Goal: Obtain resource: Download file/media

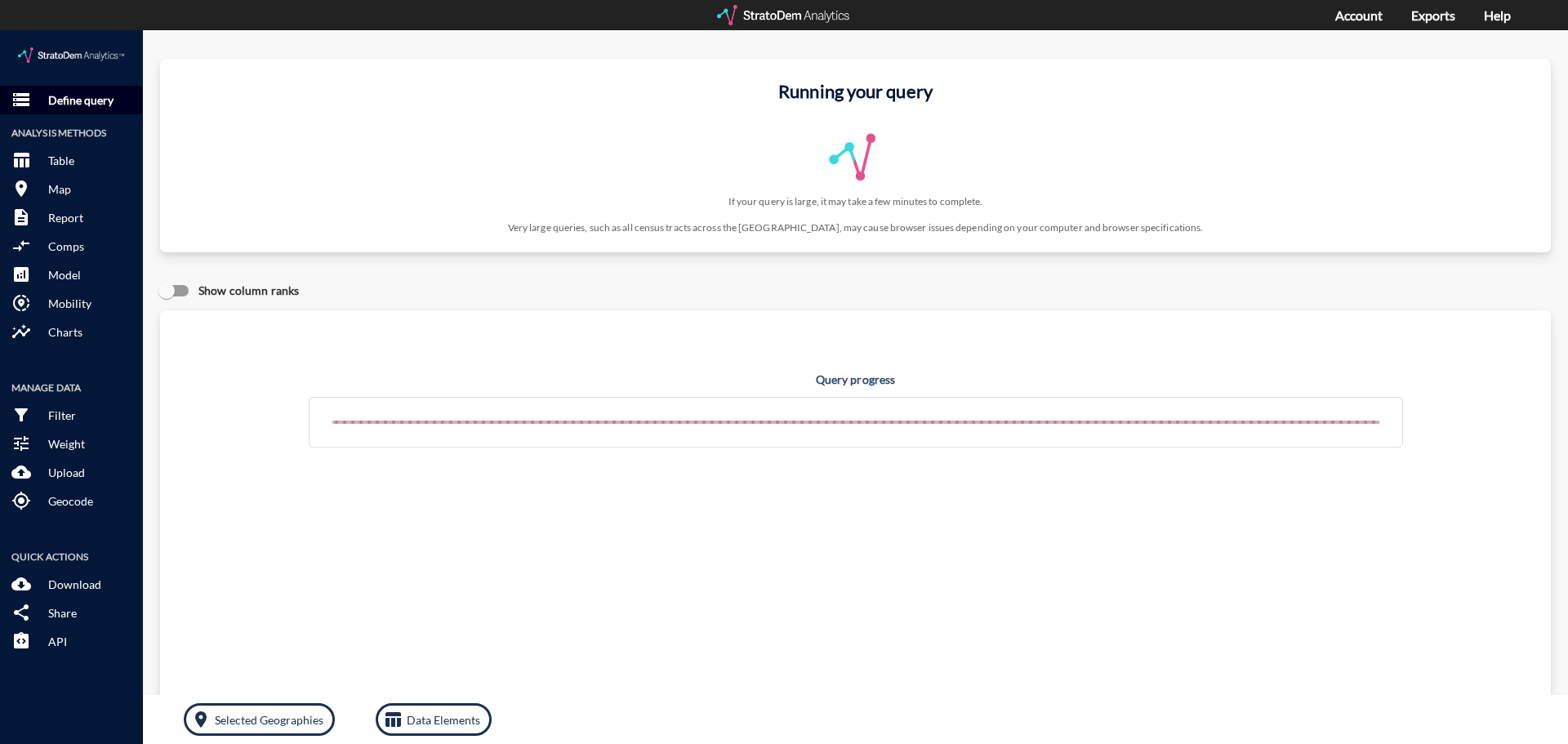
click button "storage Define query"
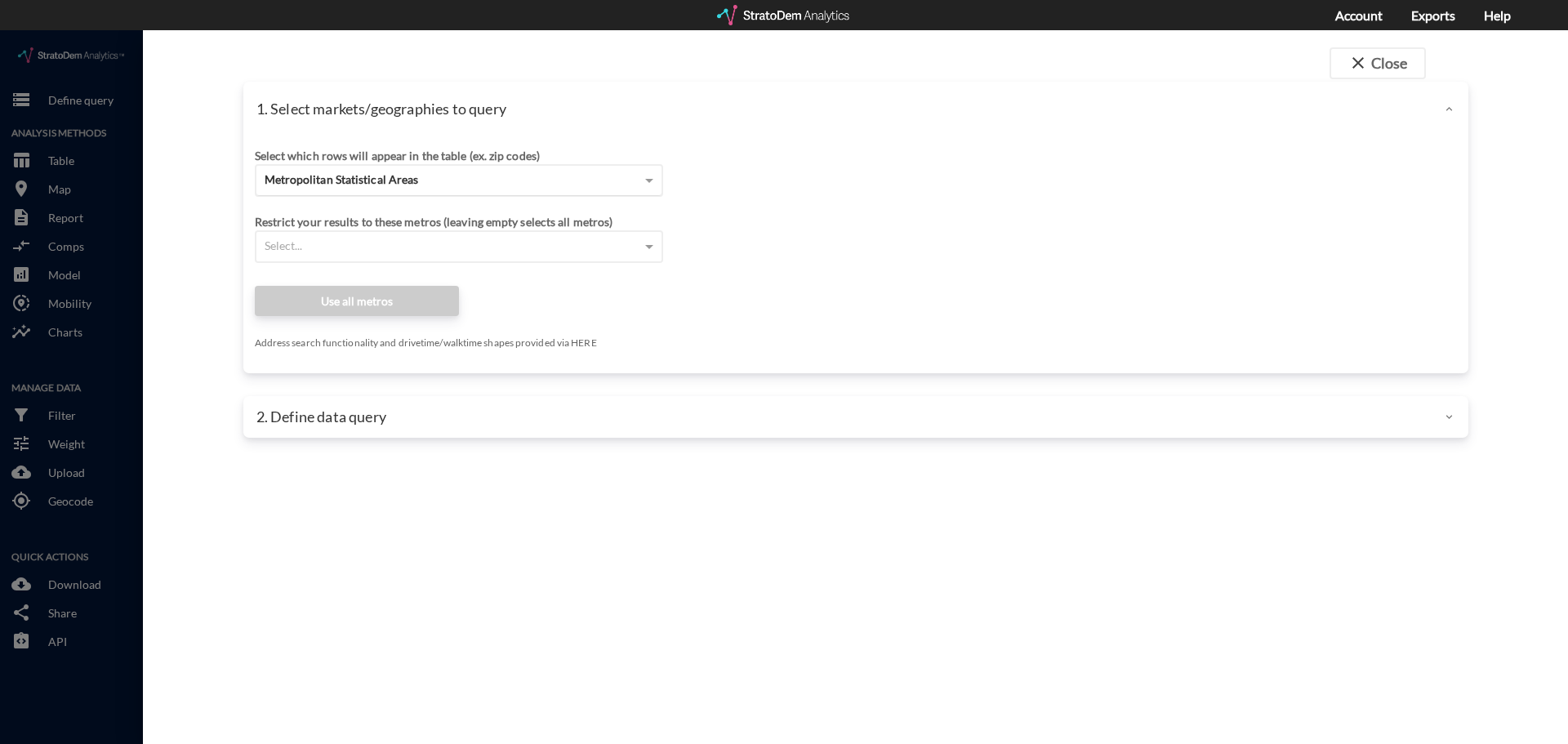
click div "Metropolitan Statistical Areas"
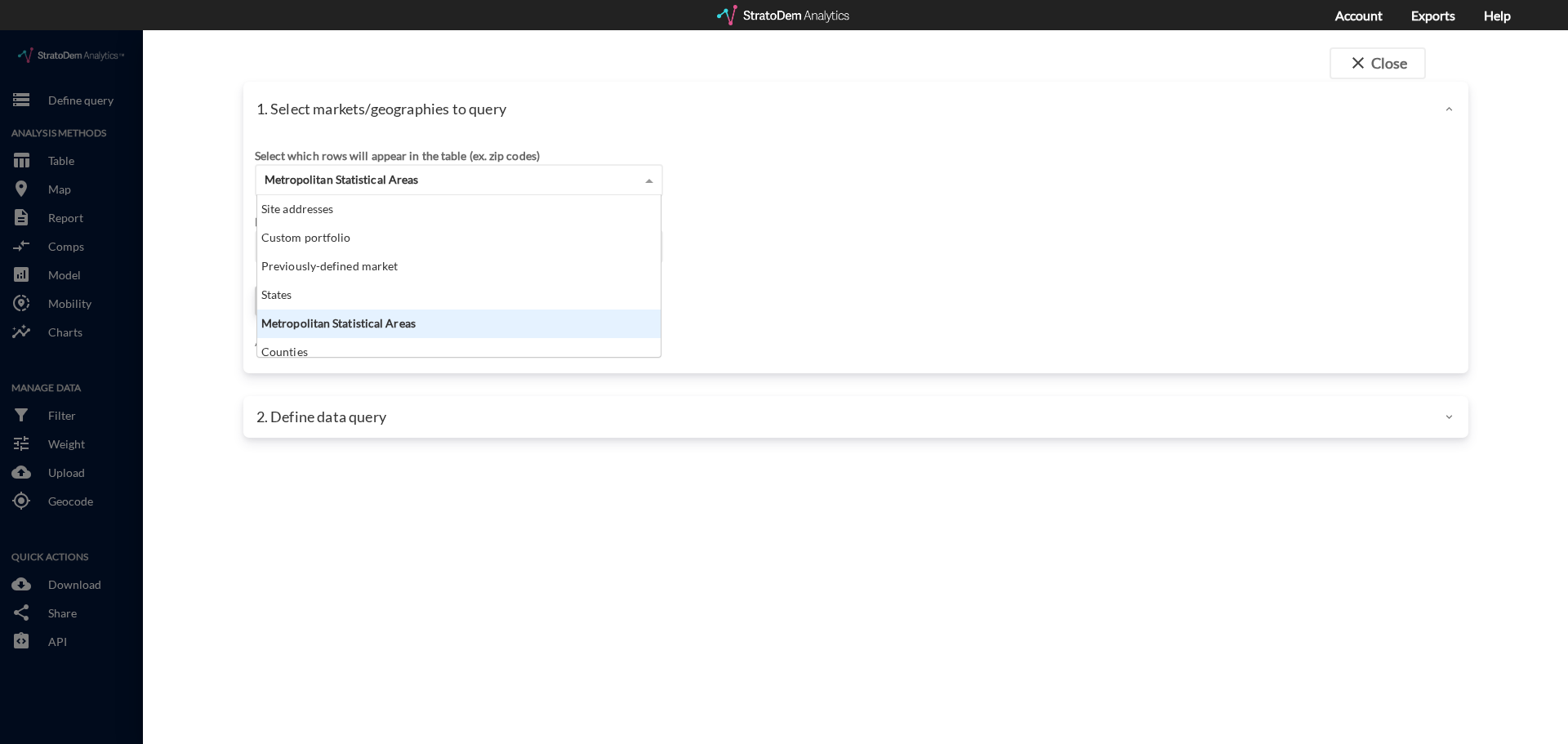
scroll to position [150, 393]
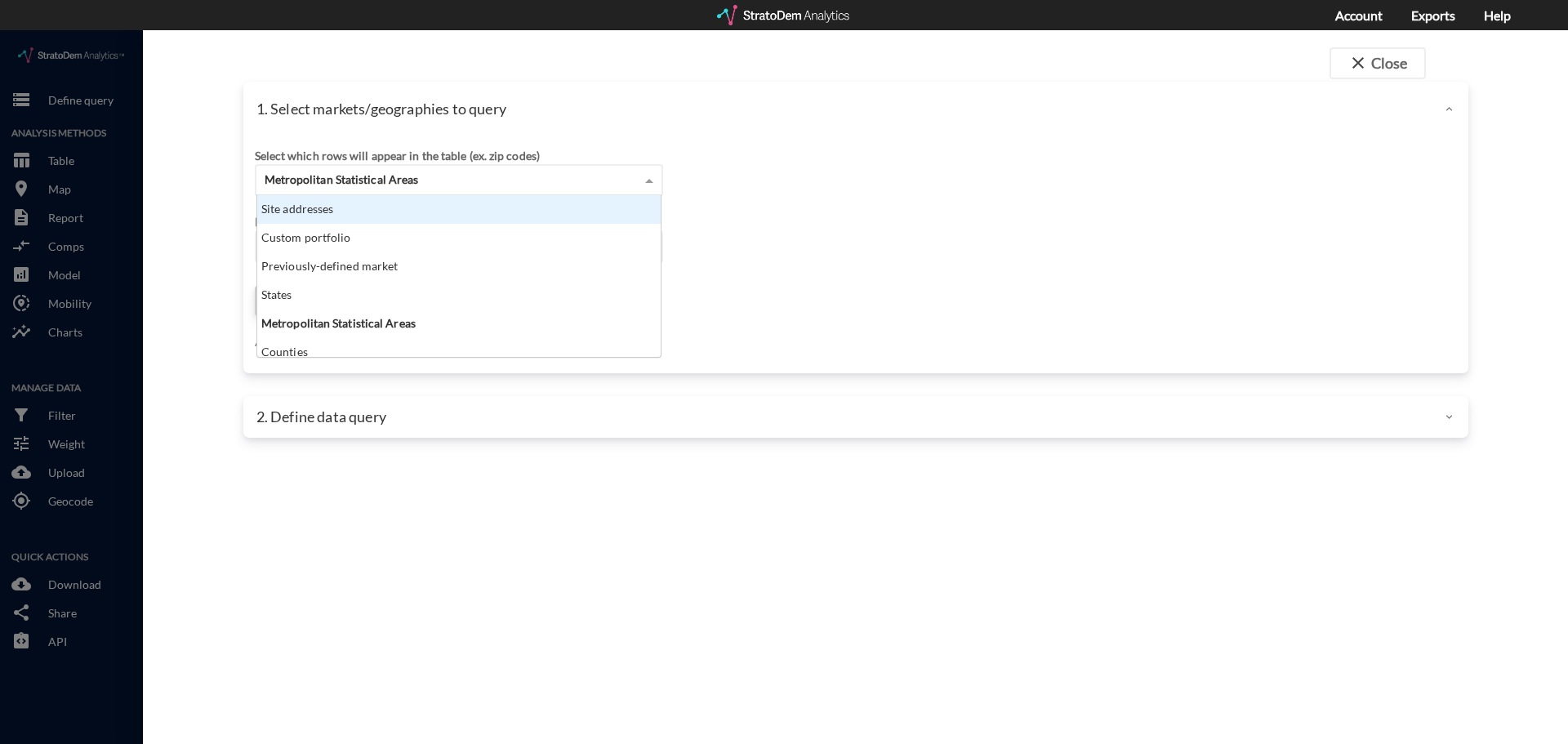
click div "Site addresses"
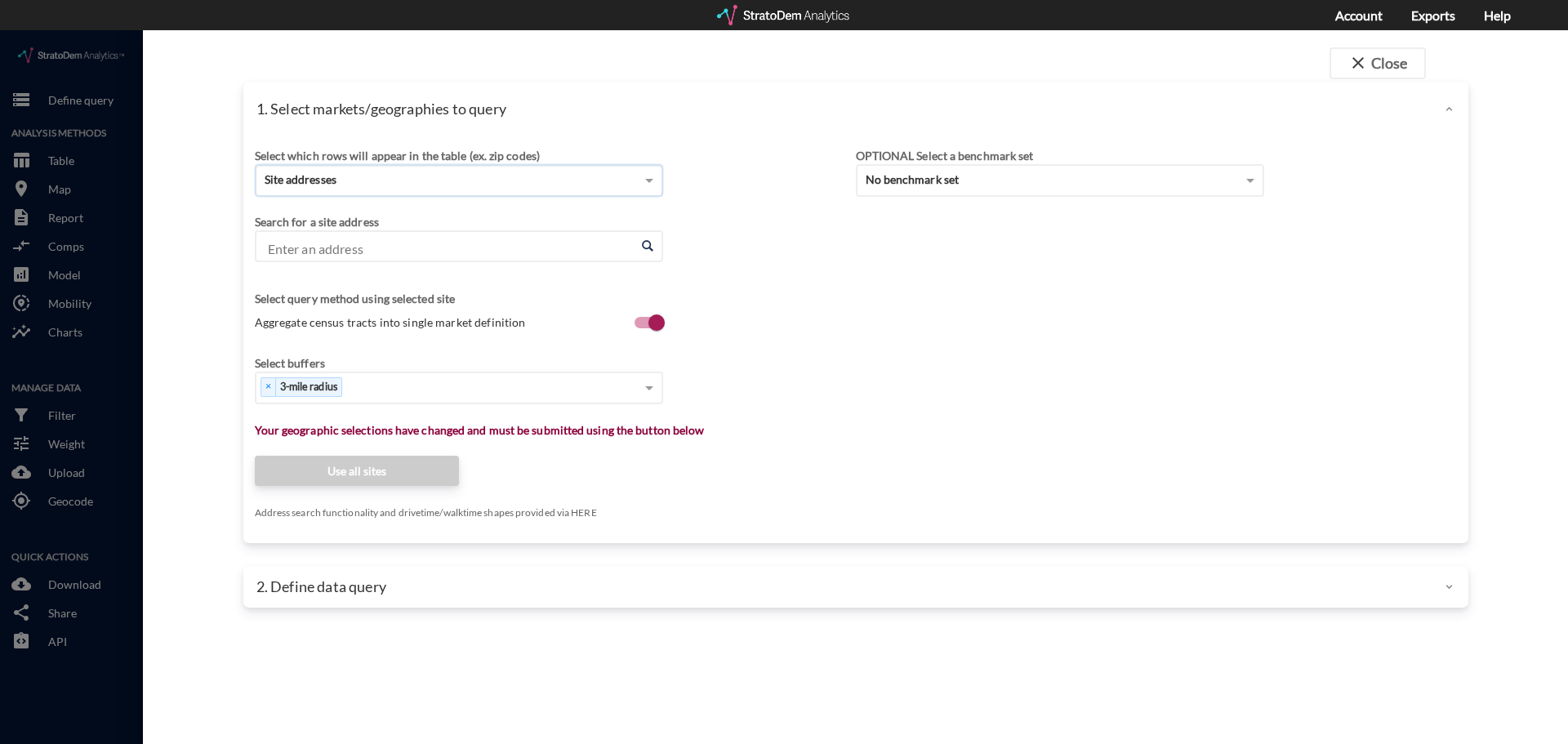
click input "Enter an address"
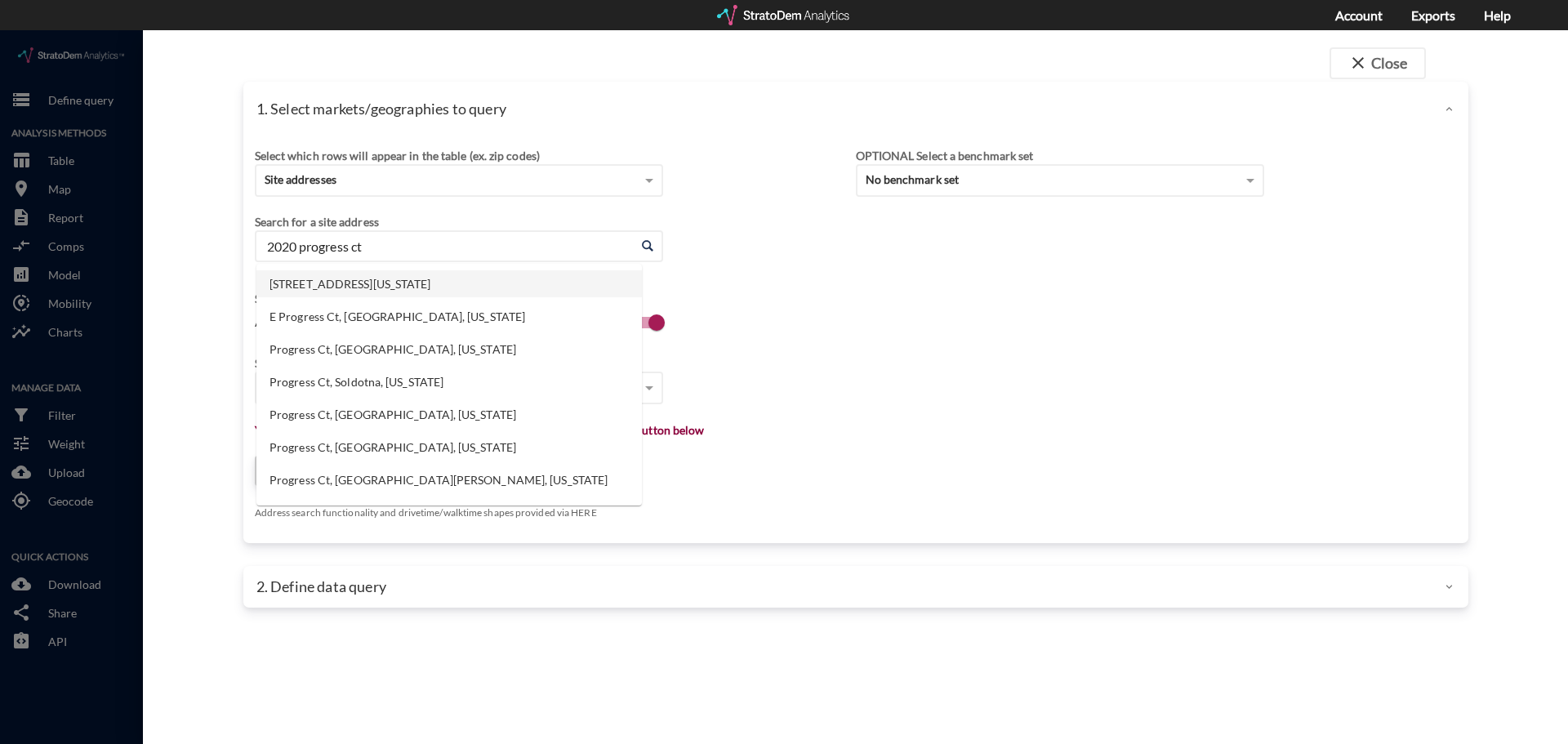
click li "[STREET_ADDRESS][US_STATE]"
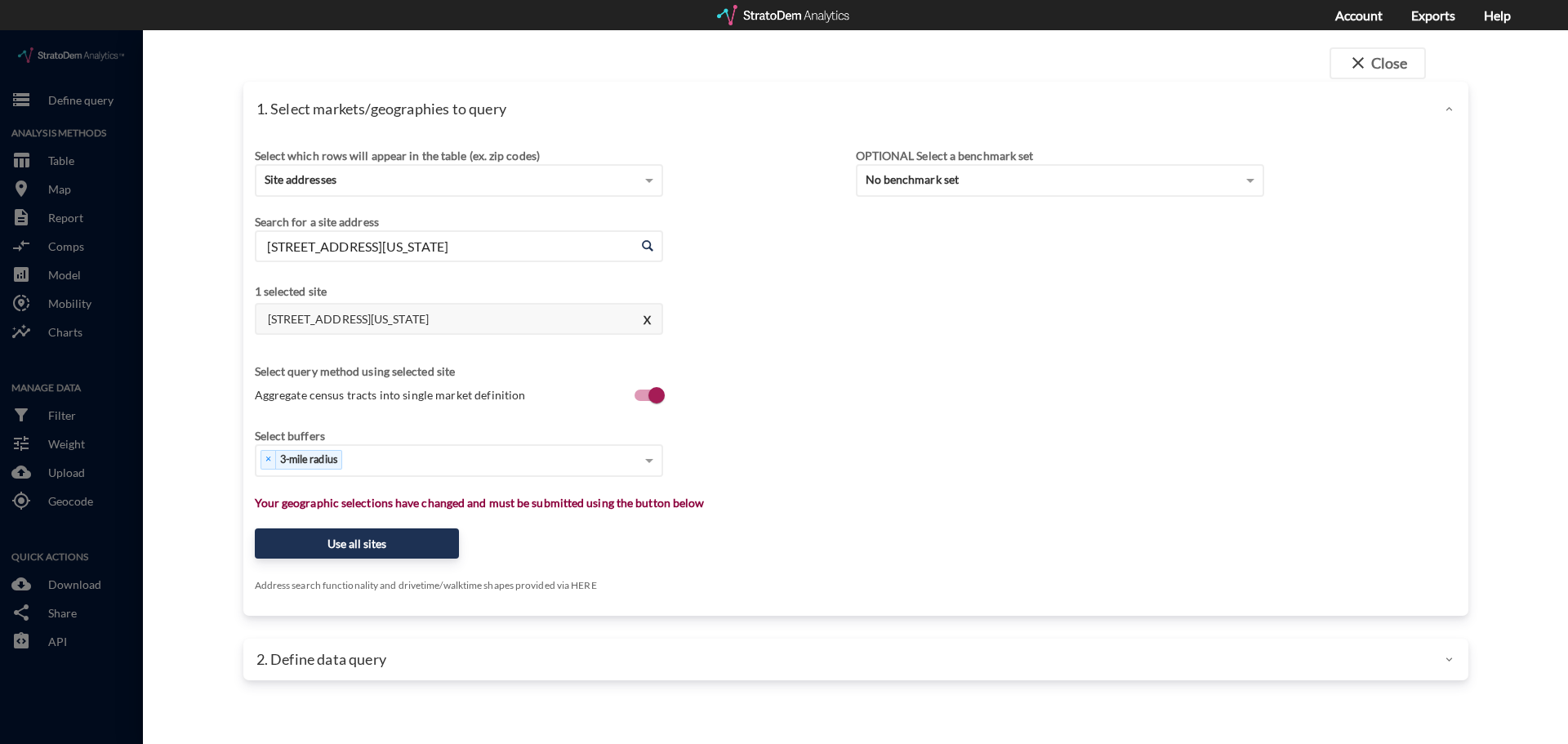
click input "[STREET_ADDRESS][US_STATE]"
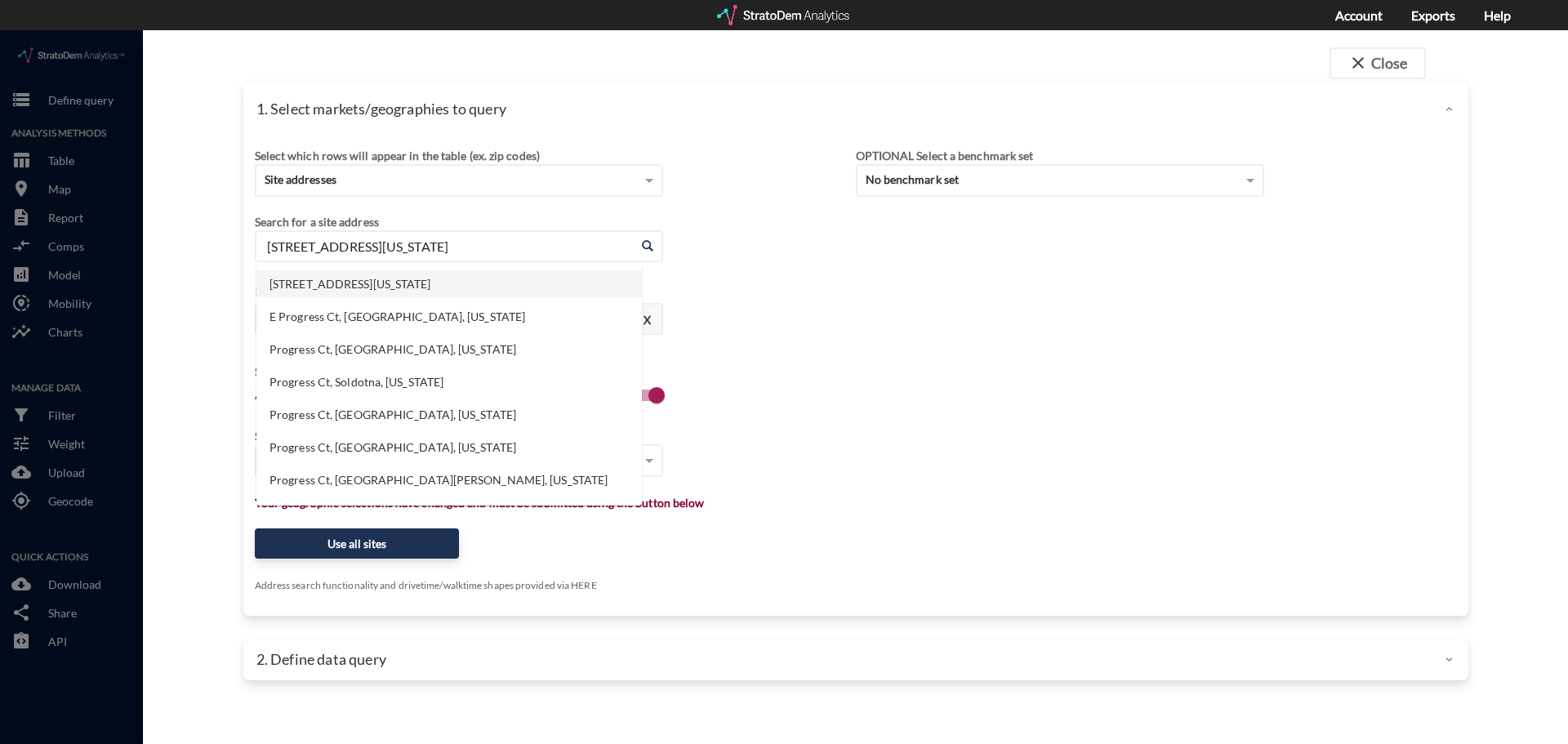
click input "[STREET_ADDRESS][US_STATE]"
click li "[STREET_ADDRESS][US_STATE]"
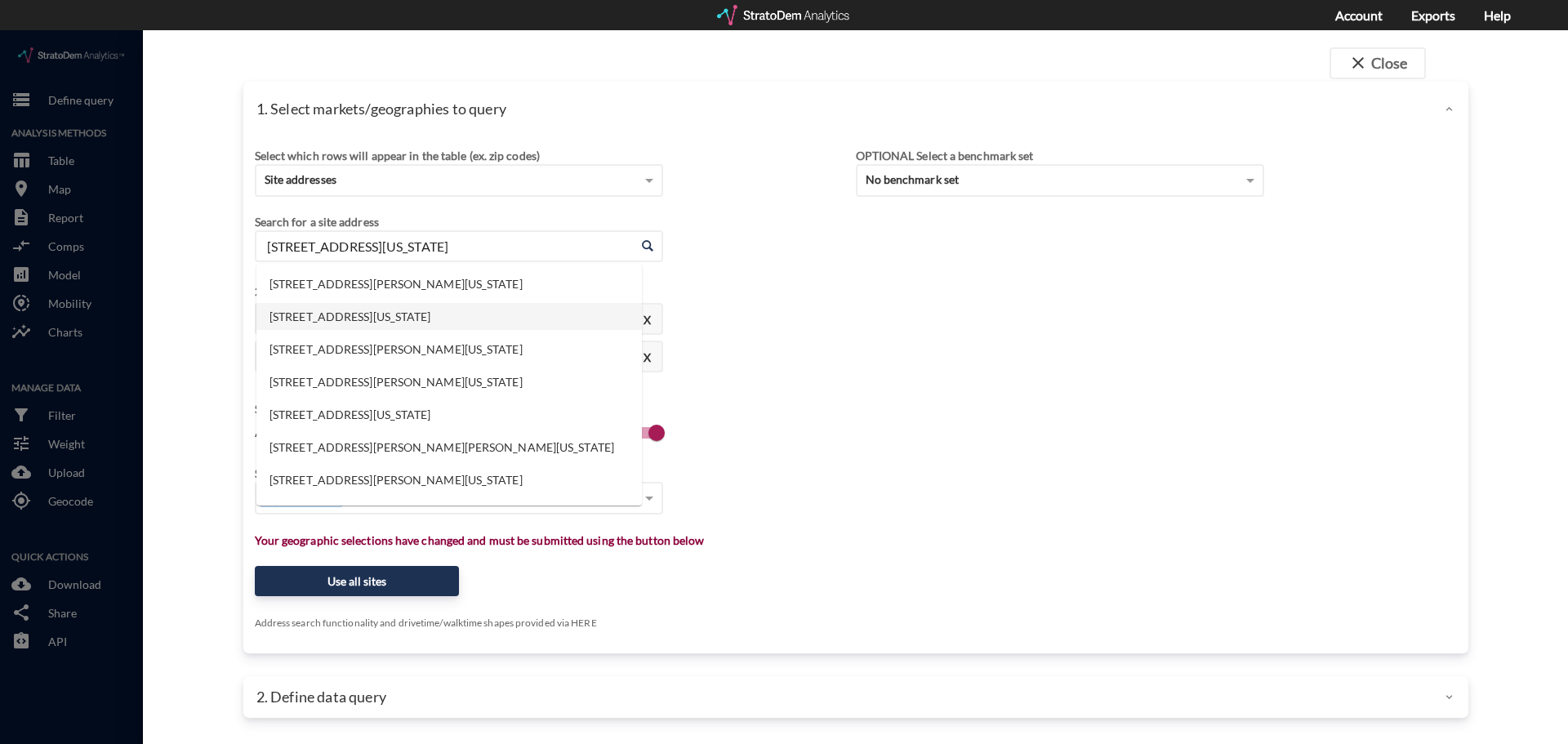
click input "[STREET_ADDRESS][US_STATE]"
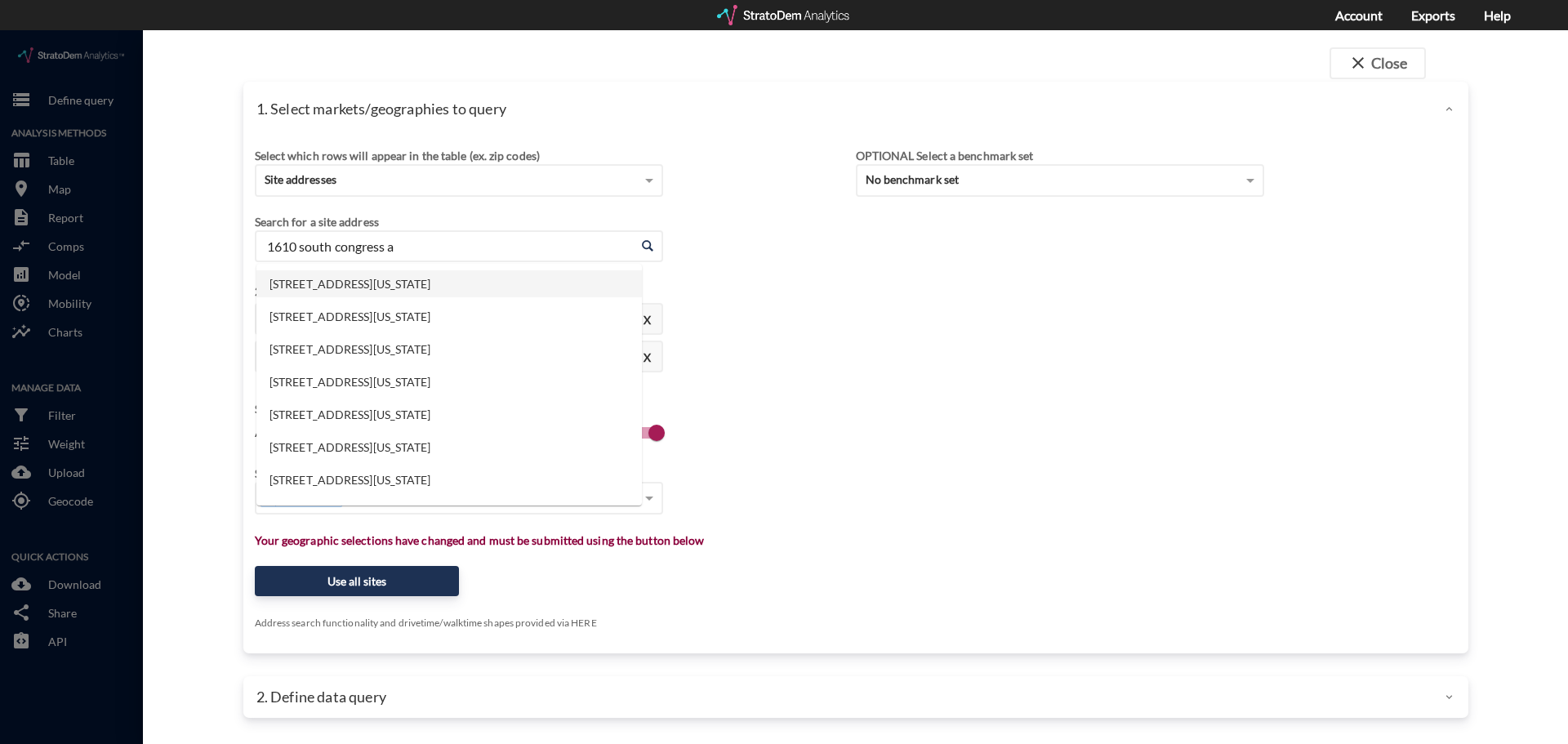
click li "[STREET_ADDRESS][US_STATE]"
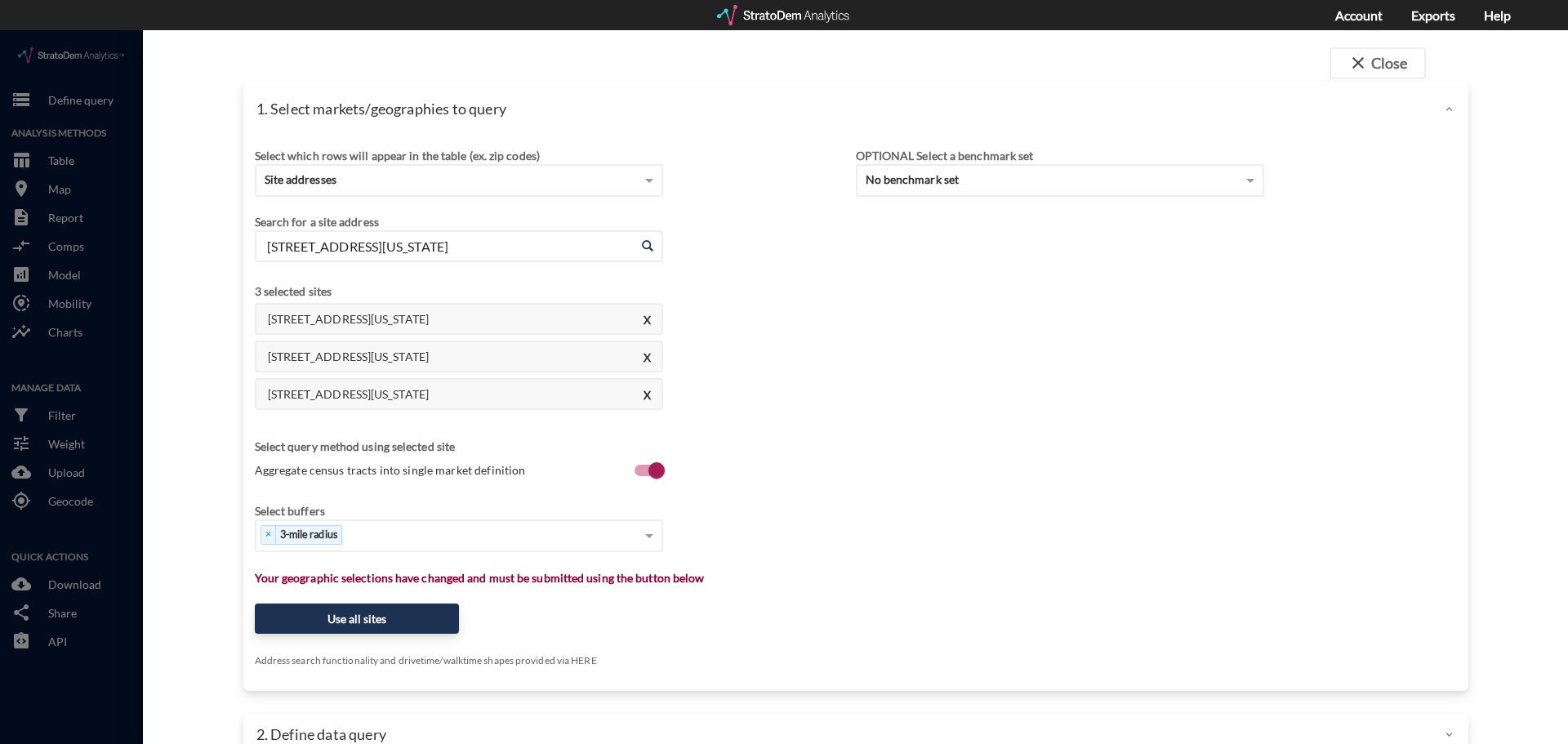
click input "[STREET_ADDRESS][US_STATE]"
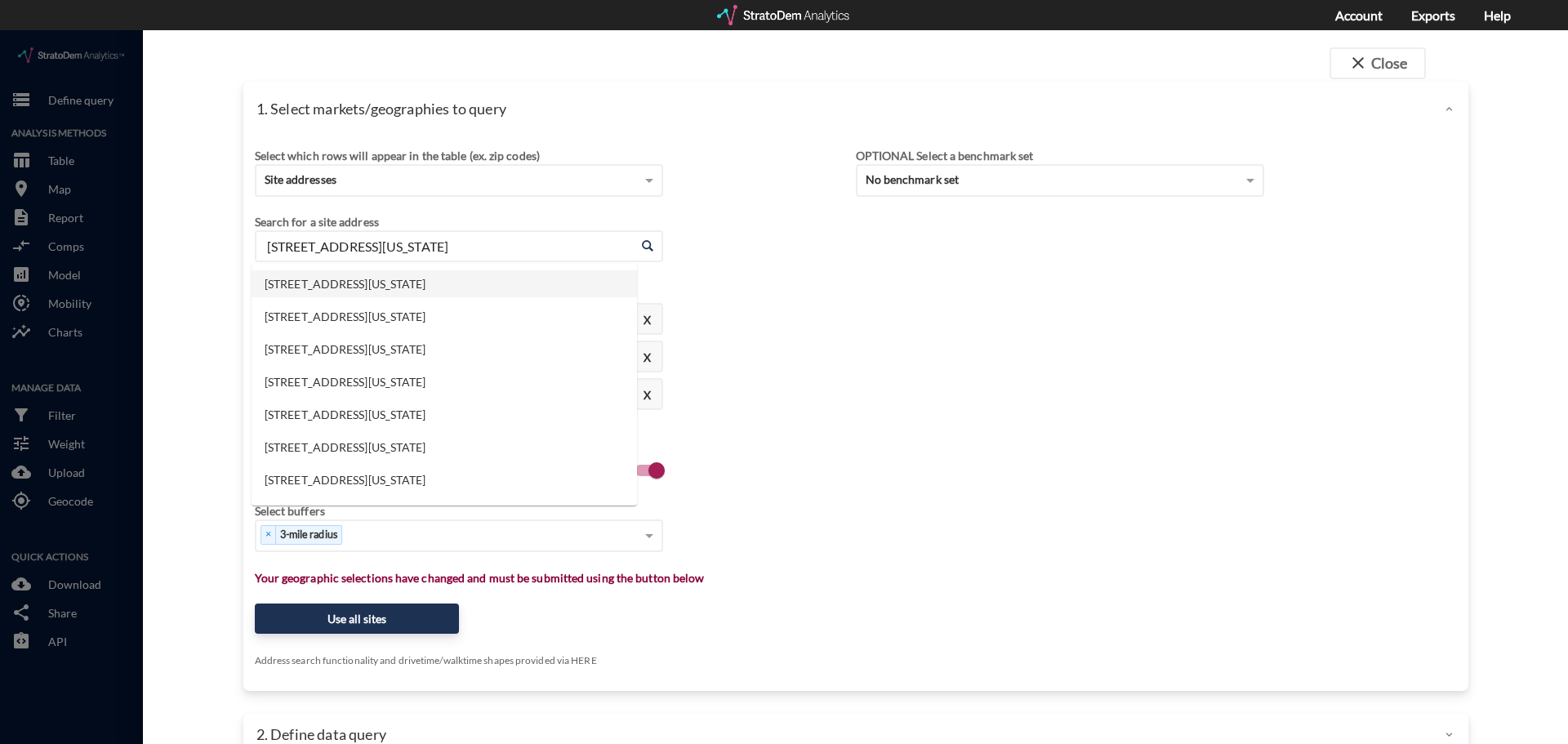
click input "[STREET_ADDRESS][US_STATE]"
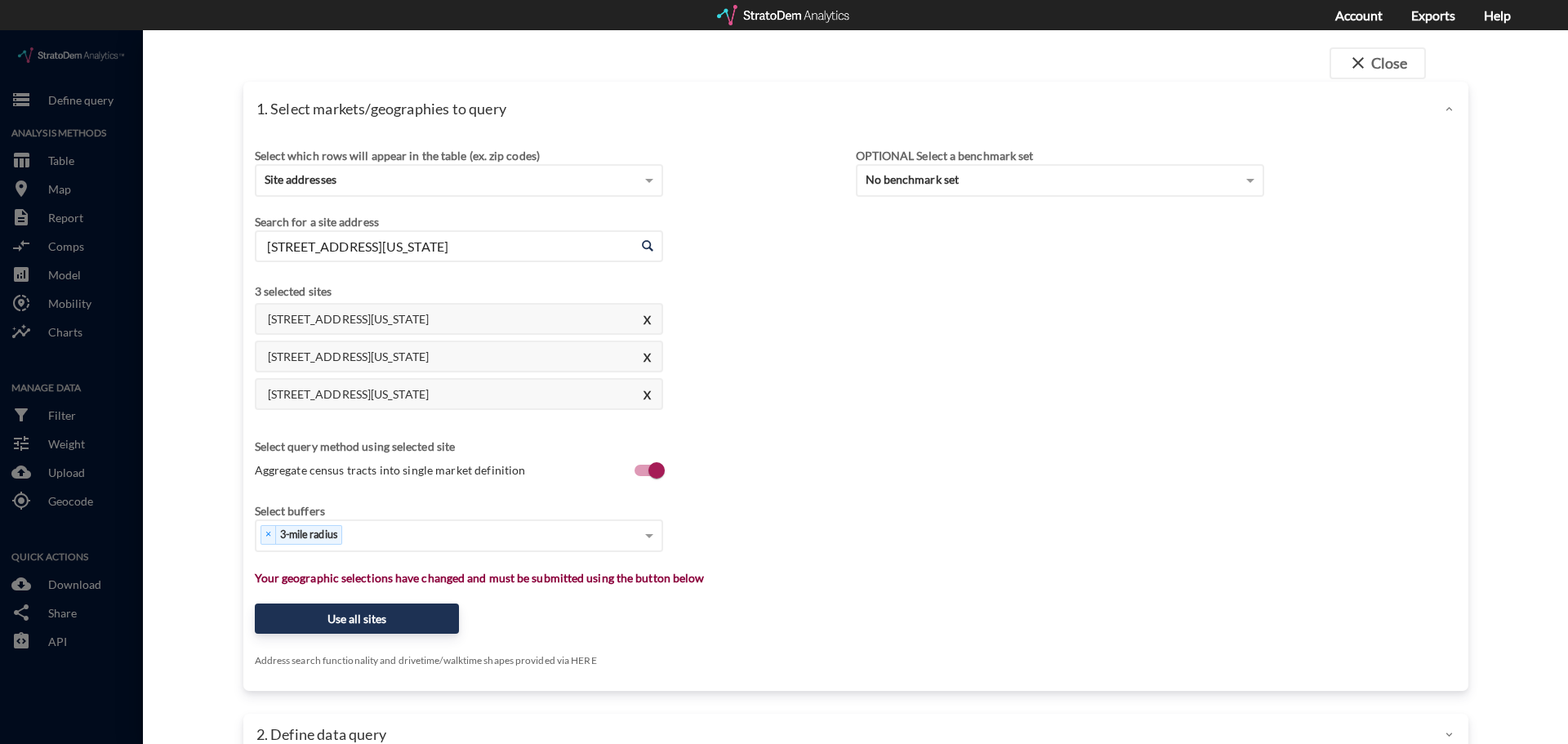
click div "Search for a site address"
click input "[STREET_ADDRESS][US_STATE]"
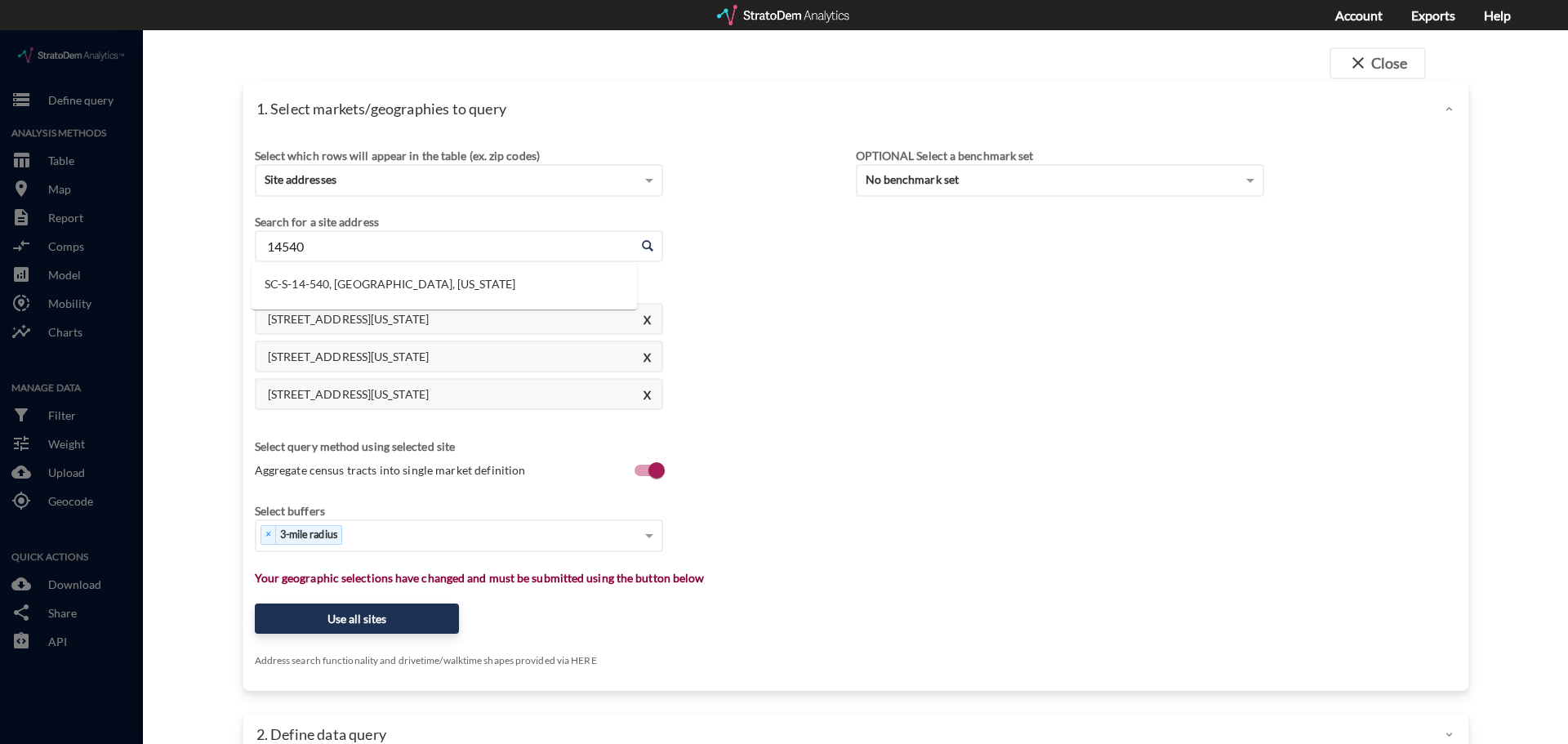
click input "14540"
click li "[PERSON_NAME], Cypress, [US_STATE]"
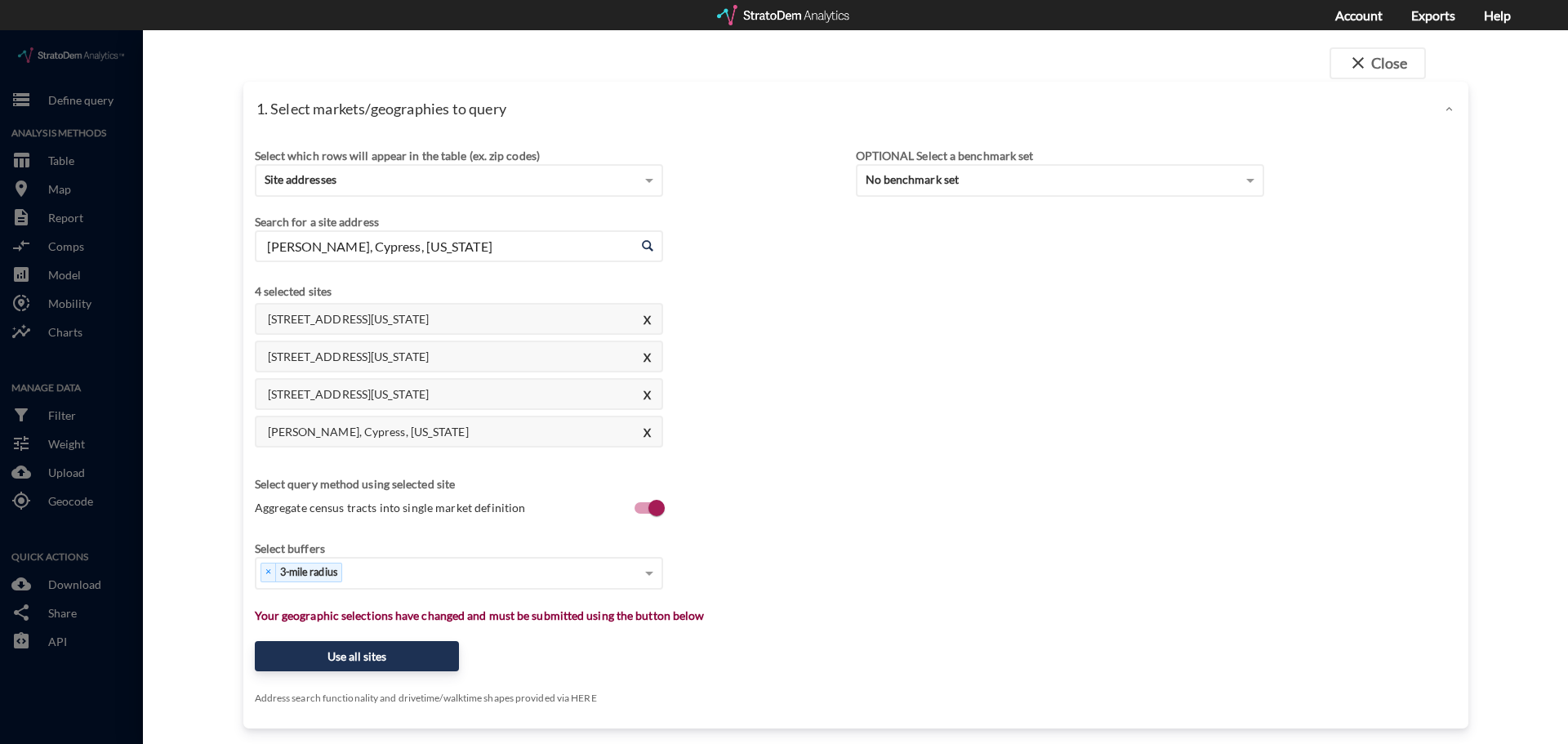
click input "[PERSON_NAME], Cypress, [US_STATE]"
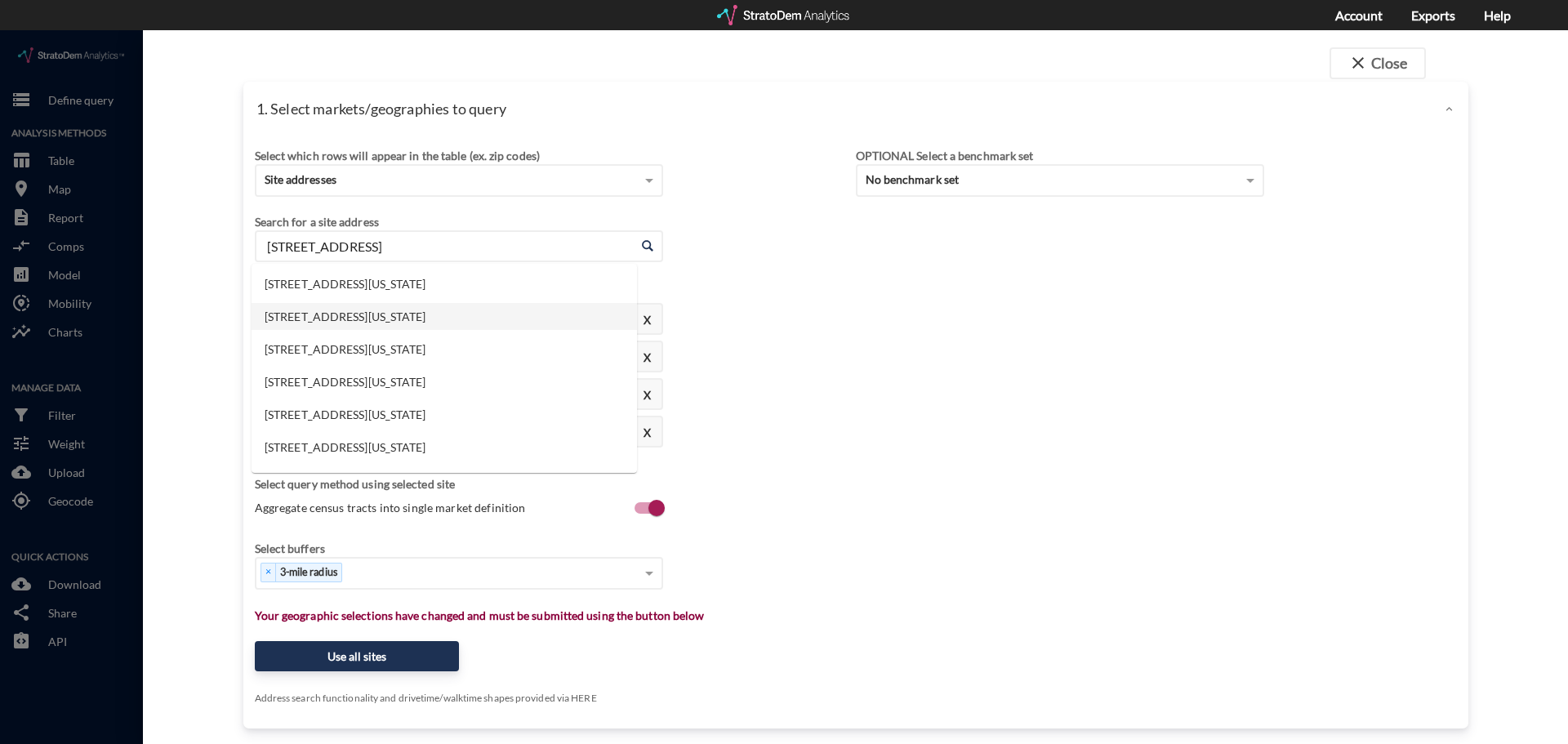
click li "[STREET_ADDRESS][US_STATE]"
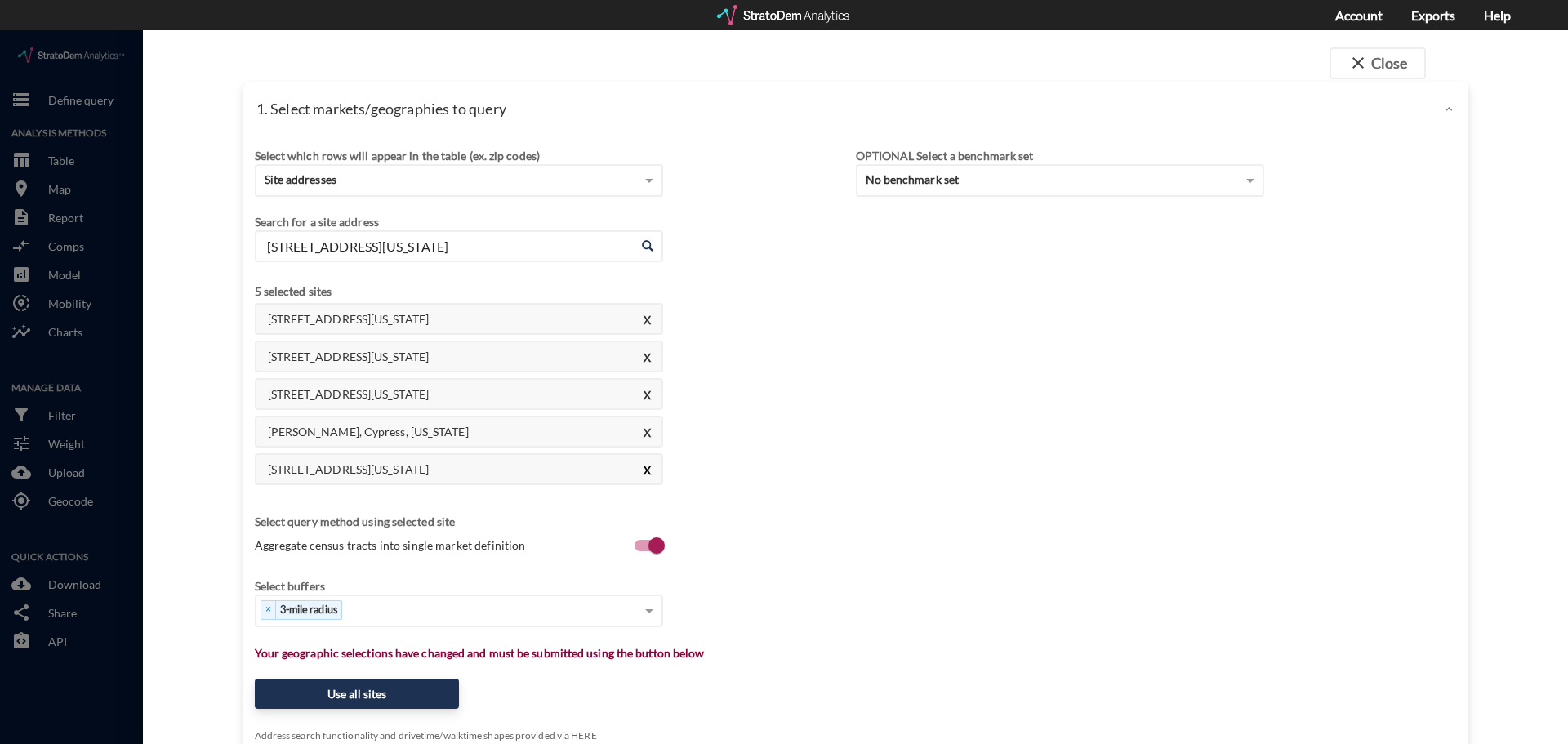
click button "X"
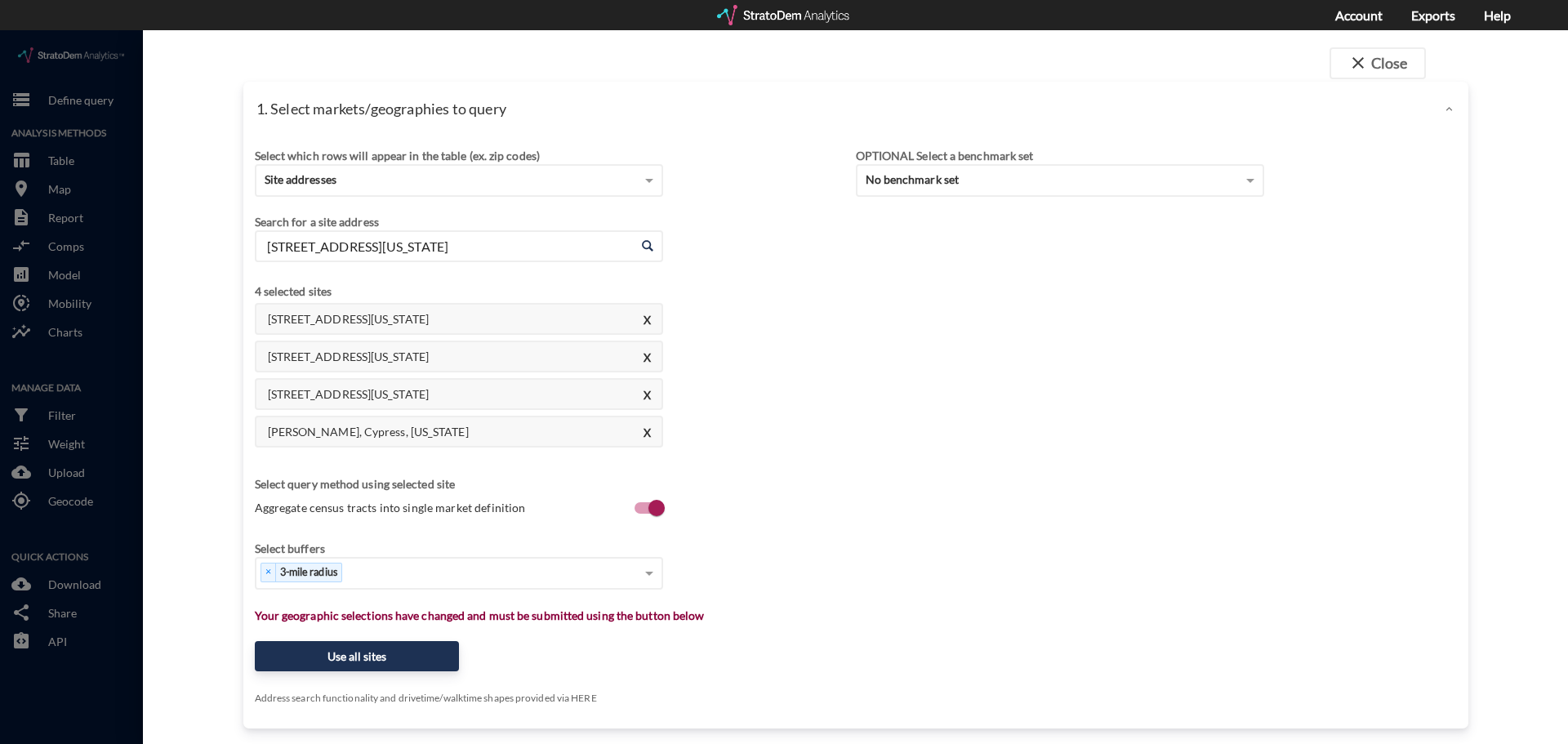
click input "[STREET_ADDRESS][US_STATE]"
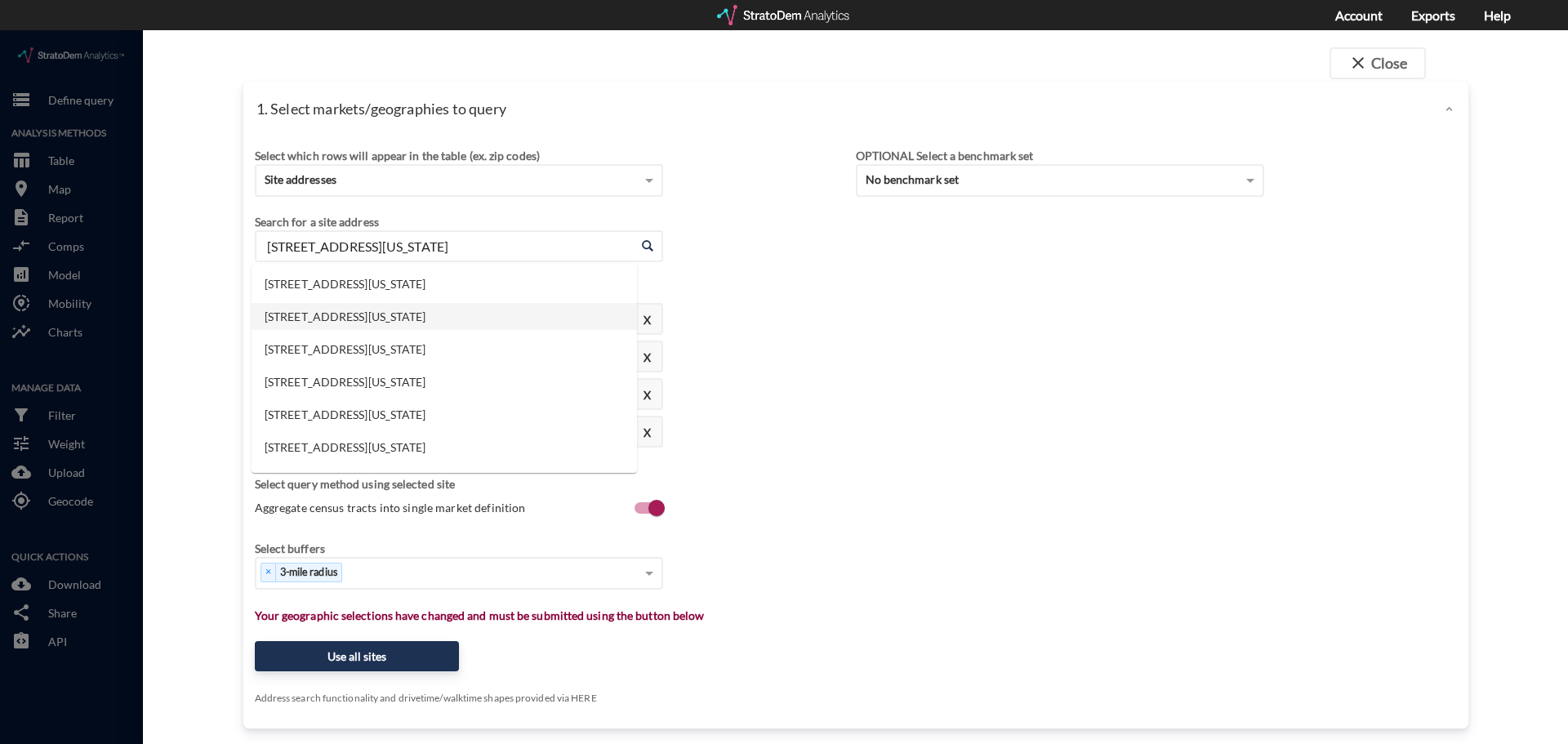
click input "[STREET_ADDRESS][US_STATE]"
drag, startPoint x: 537, startPoint y: 218, endPoint x: 416, endPoint y: 225, distance: 121.2
click input "[STREET_ADDRESS][US_STATE]"
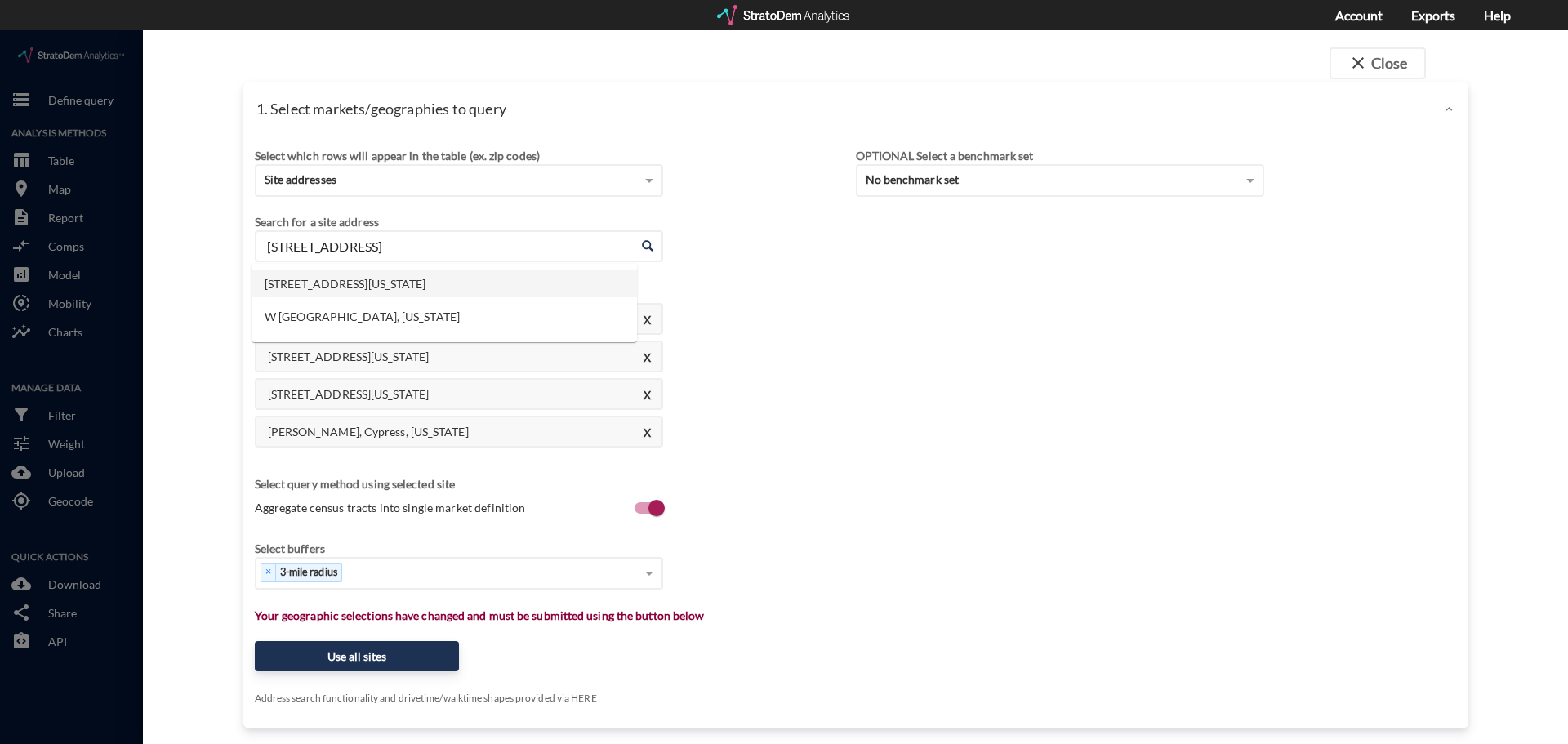
click li "[STREET_ADDRESS][US_STATE]"
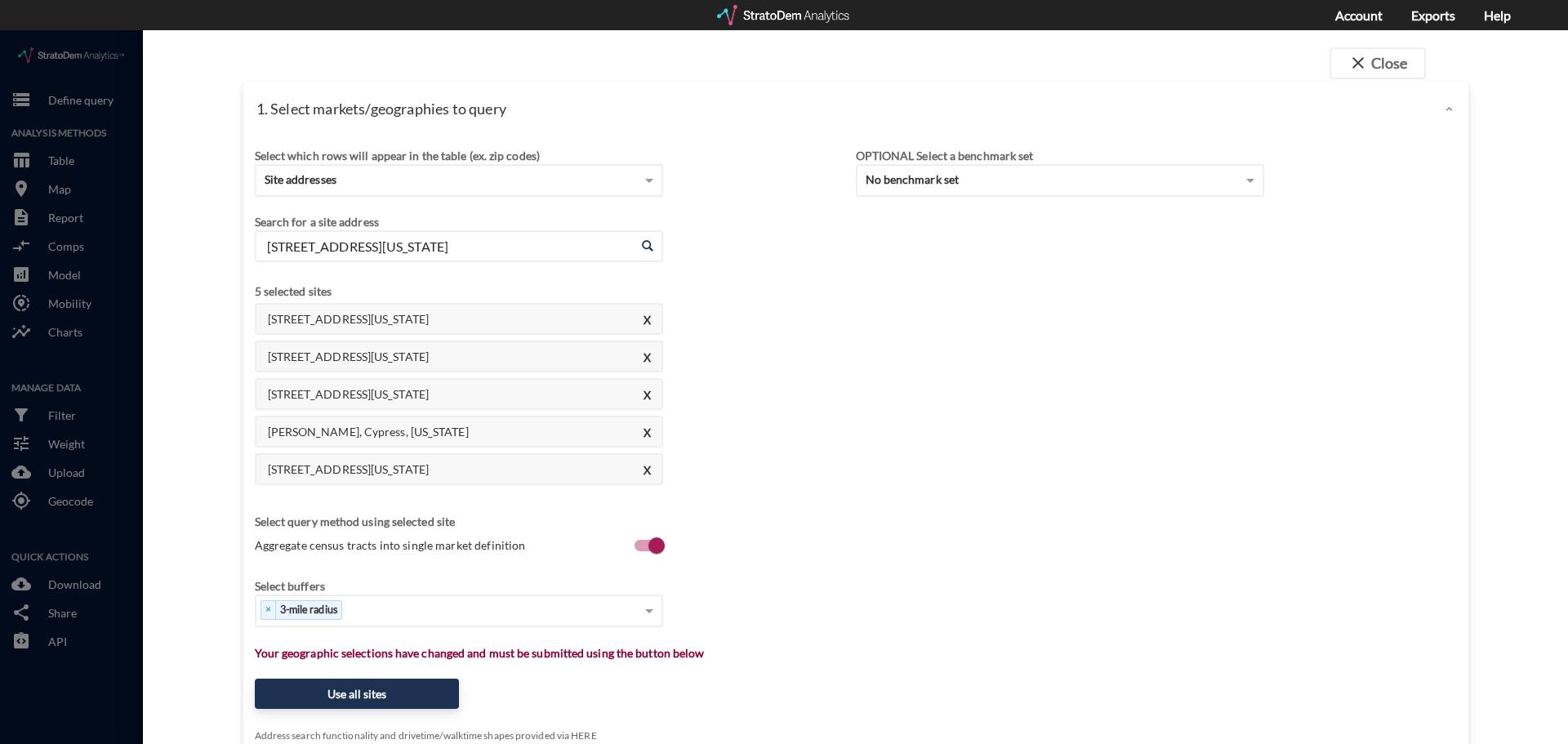
click input "[STREET_ADDRESS][US_STATE]"
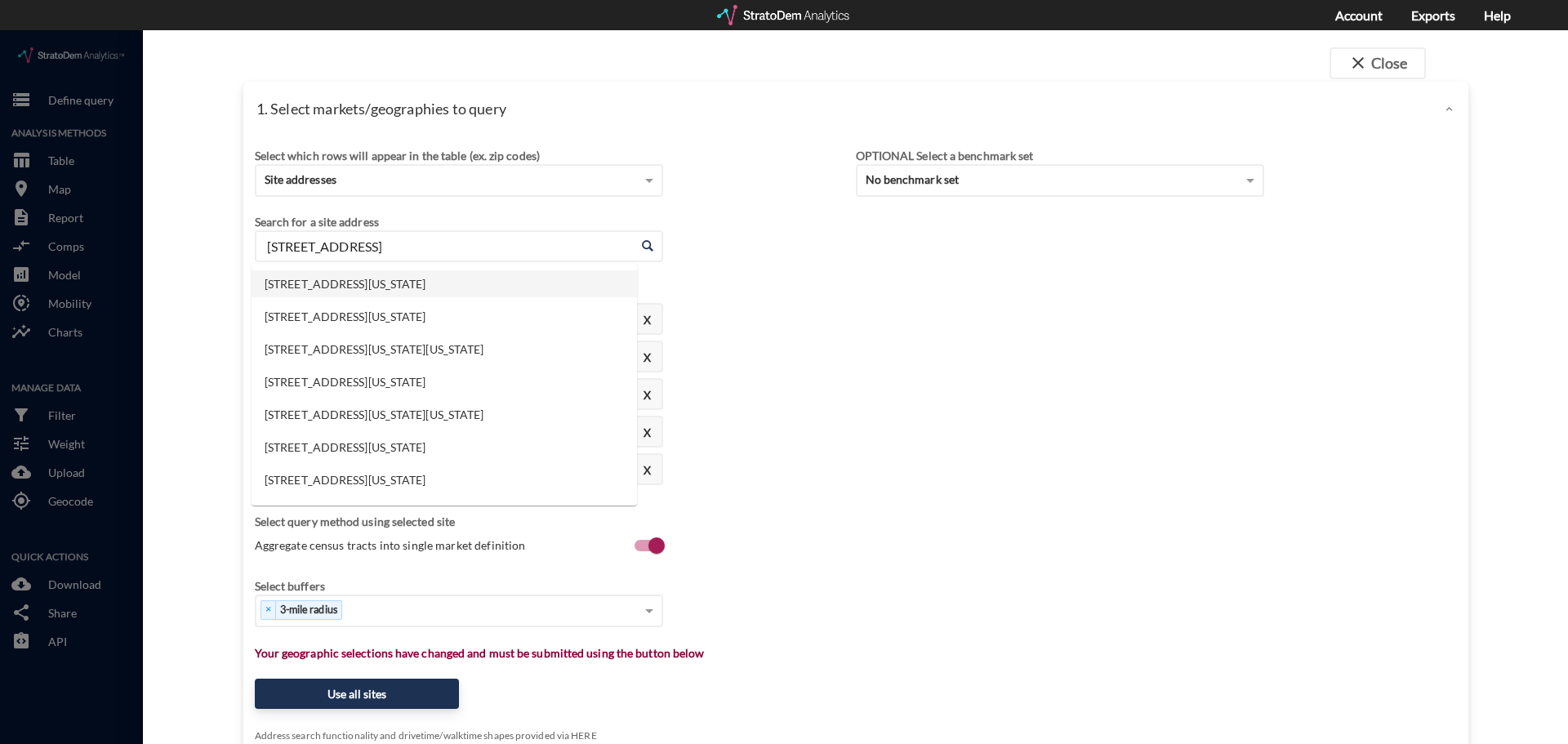
click li "[STREET_ADDRESS][US_STATE]"
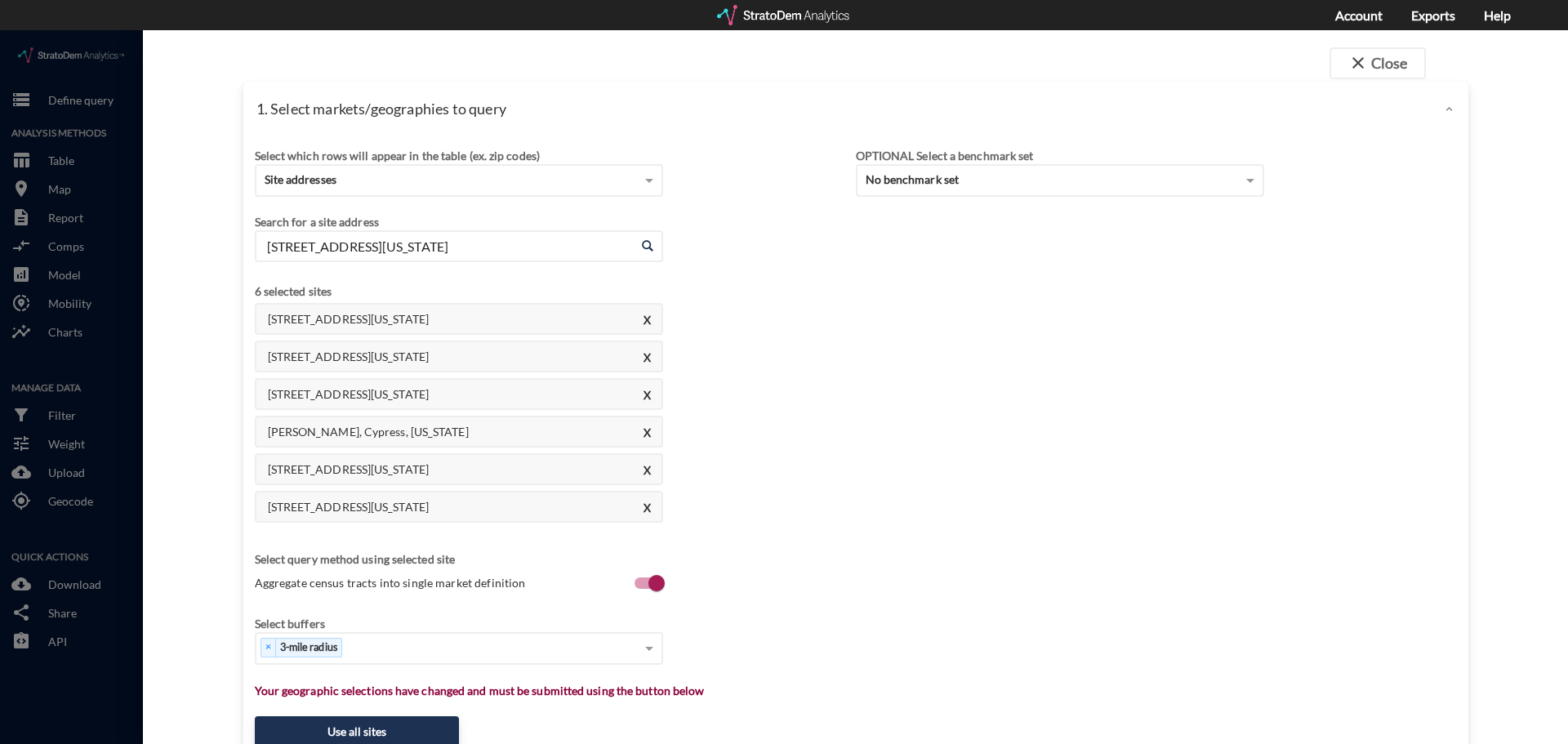
click input "[STREET_ADDRESS][US_STATE]"
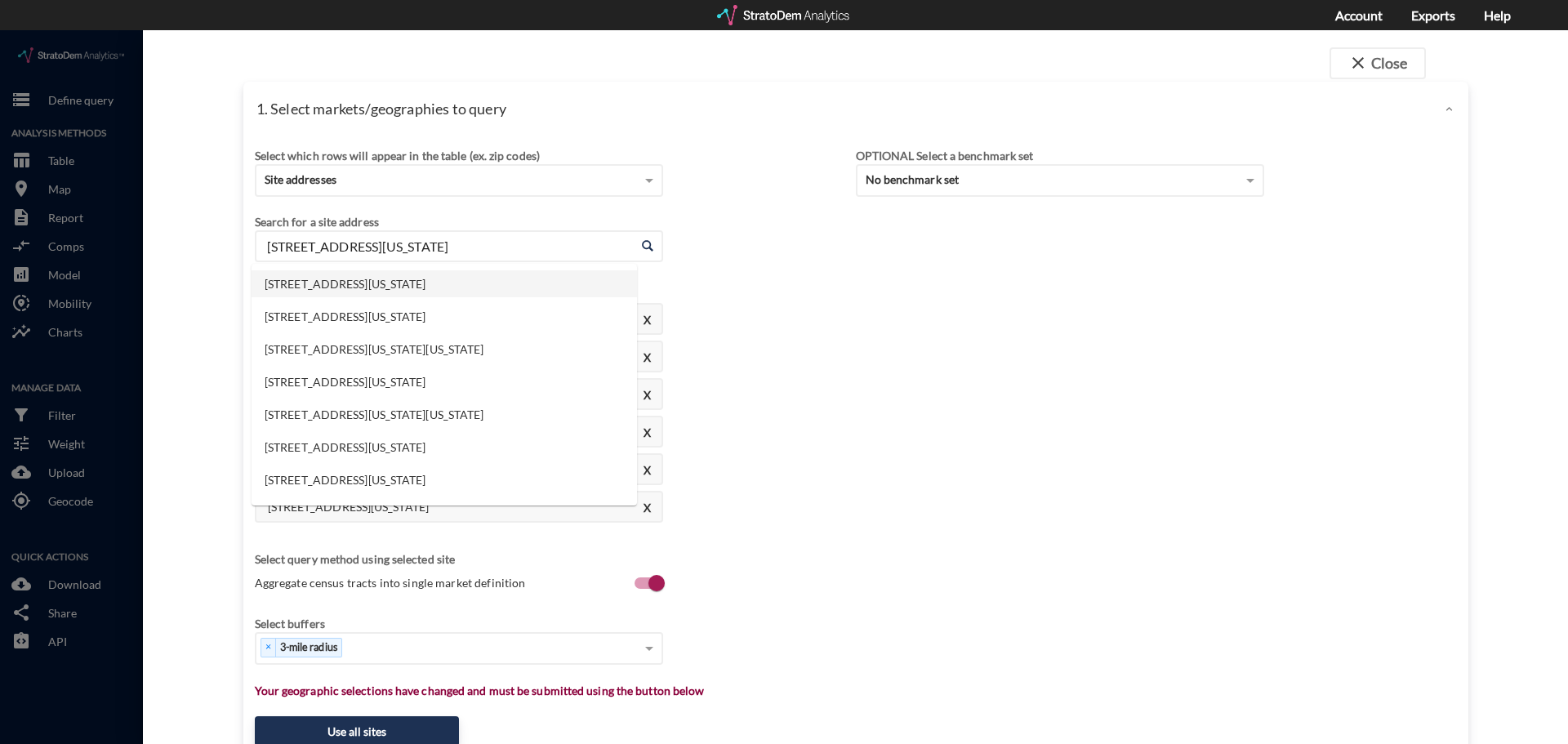
click input "[STREET_ADDRESS][US_STATE]"
click li "[STREET_ADDRESS][US_STATE]"
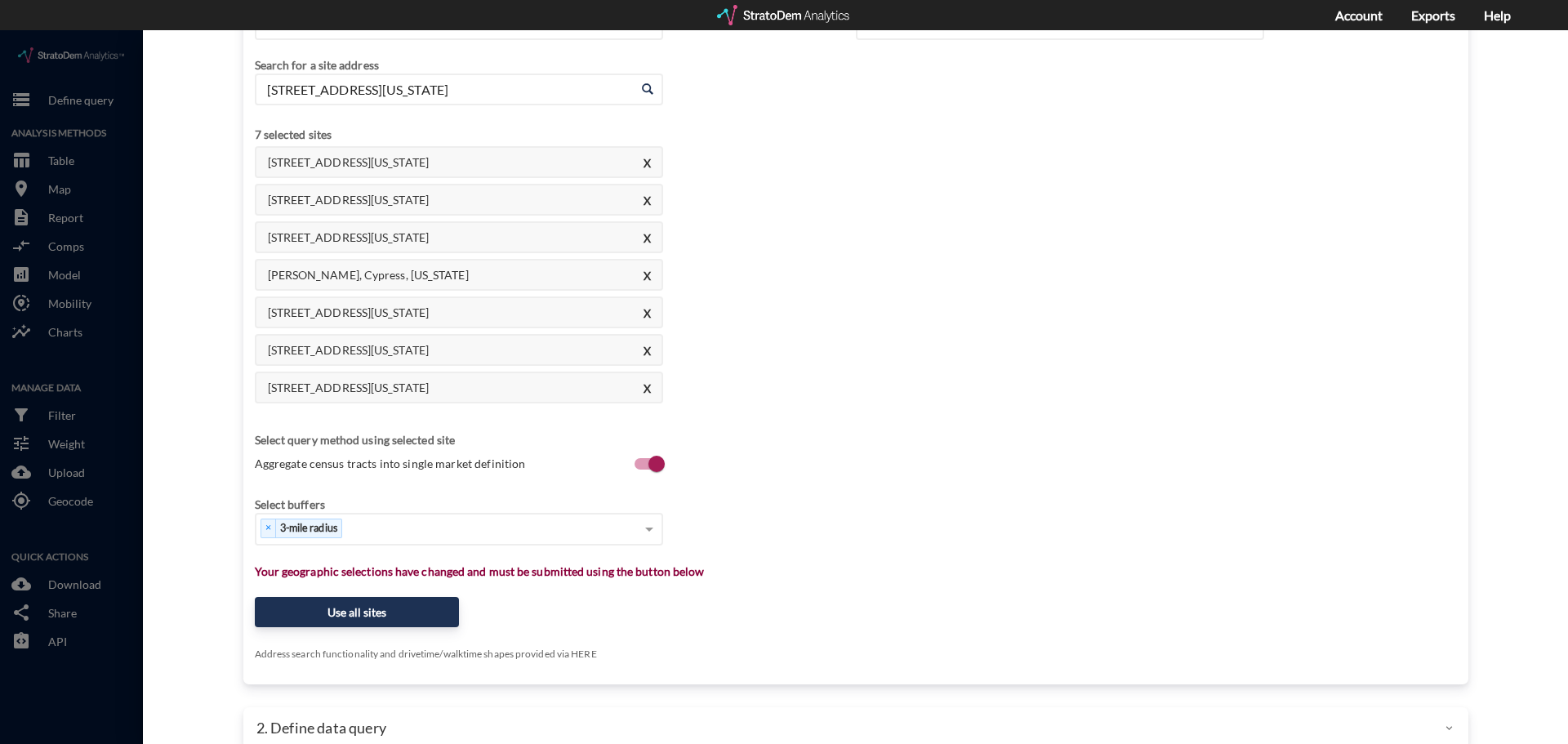
scroll to position [164, 0]
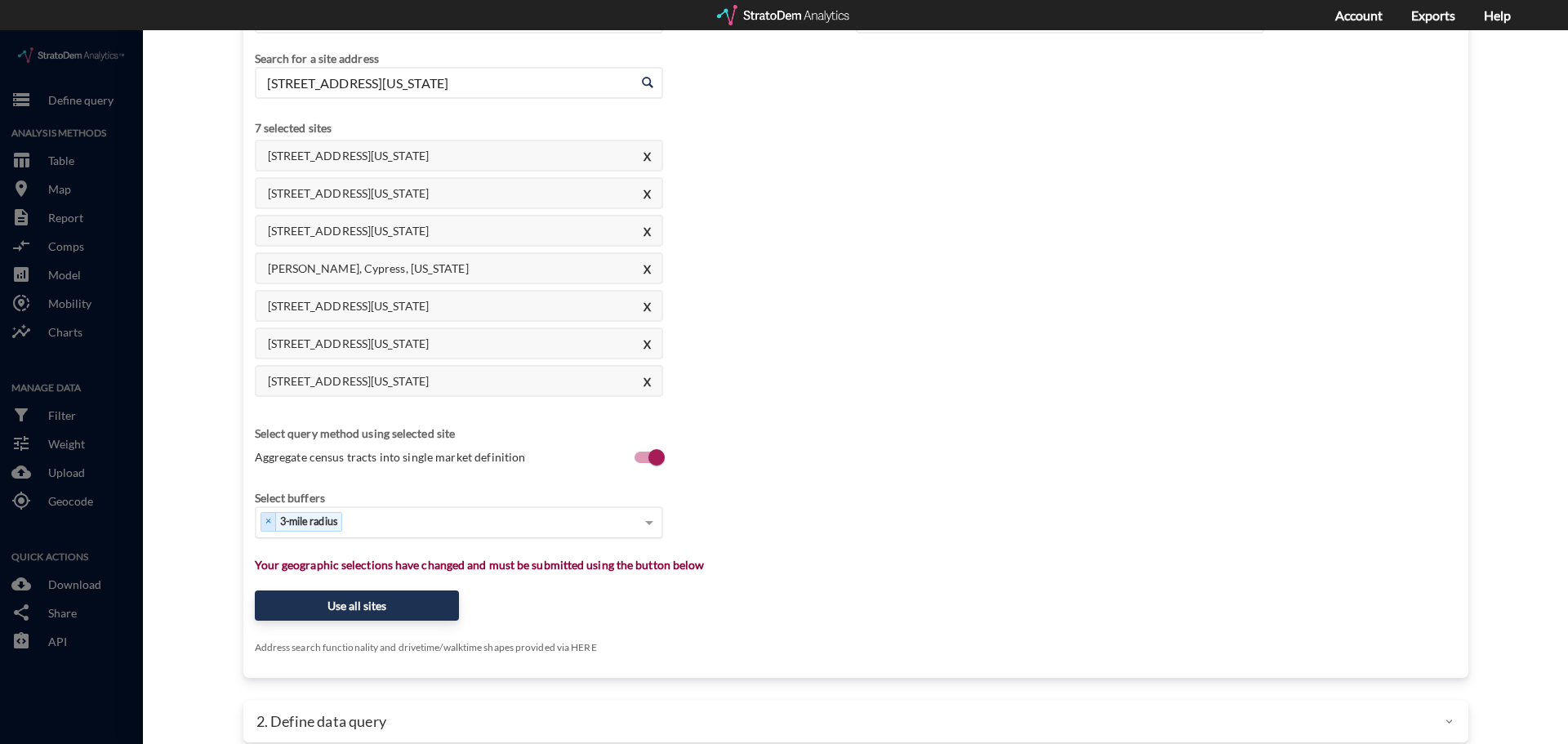
type input "[STREET_ADDRESS][US_STATE]"
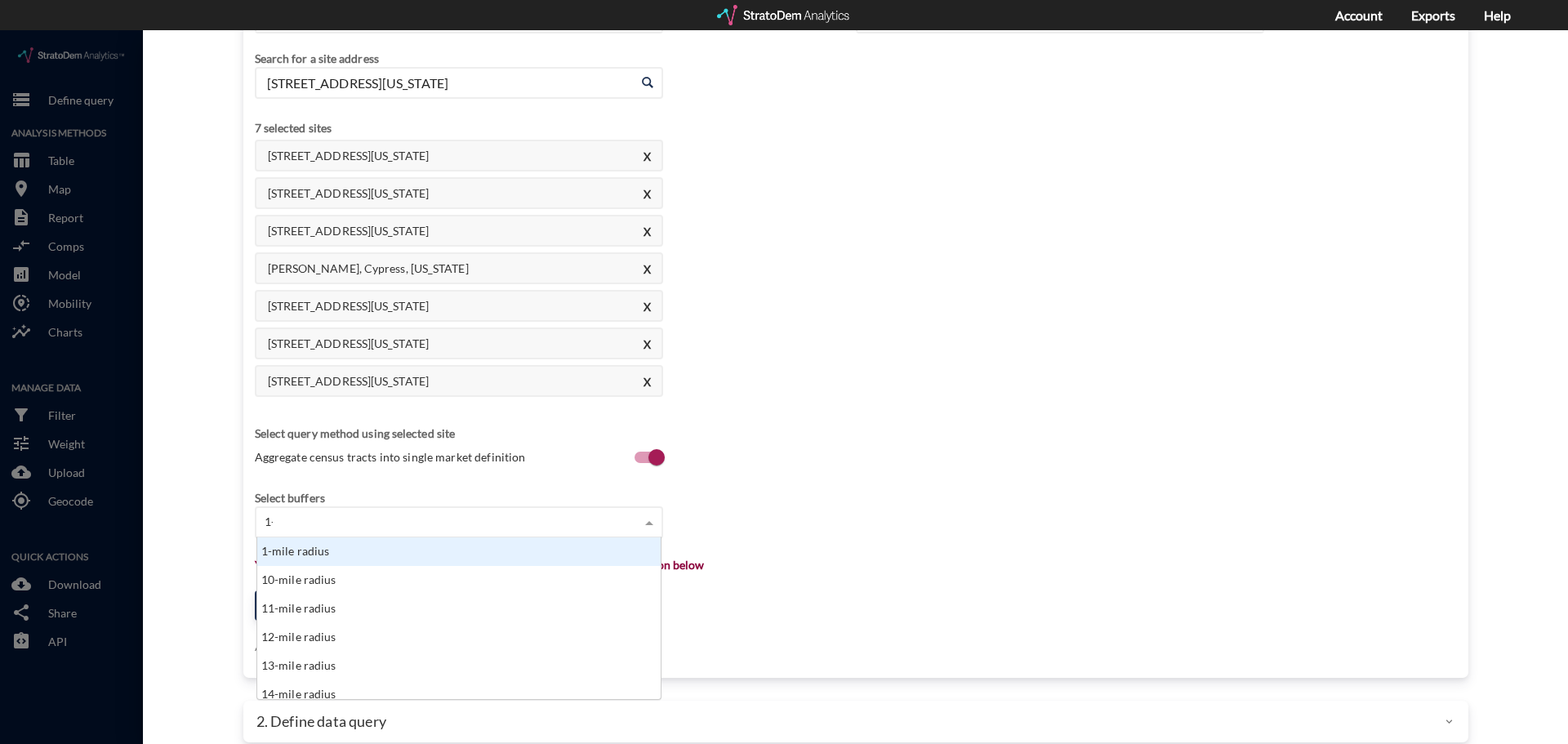
scroll to position [13, 11]
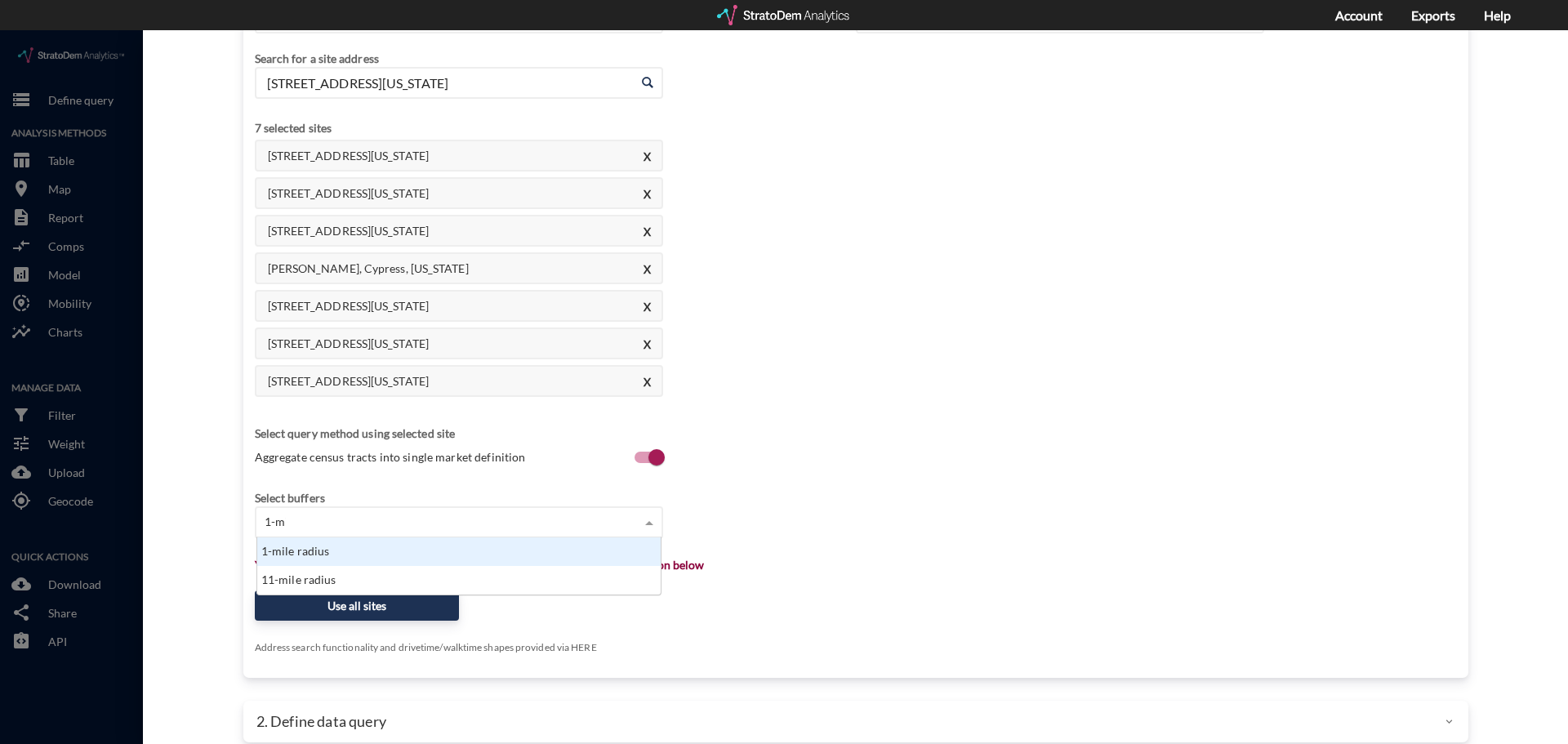
type input "1-mile"
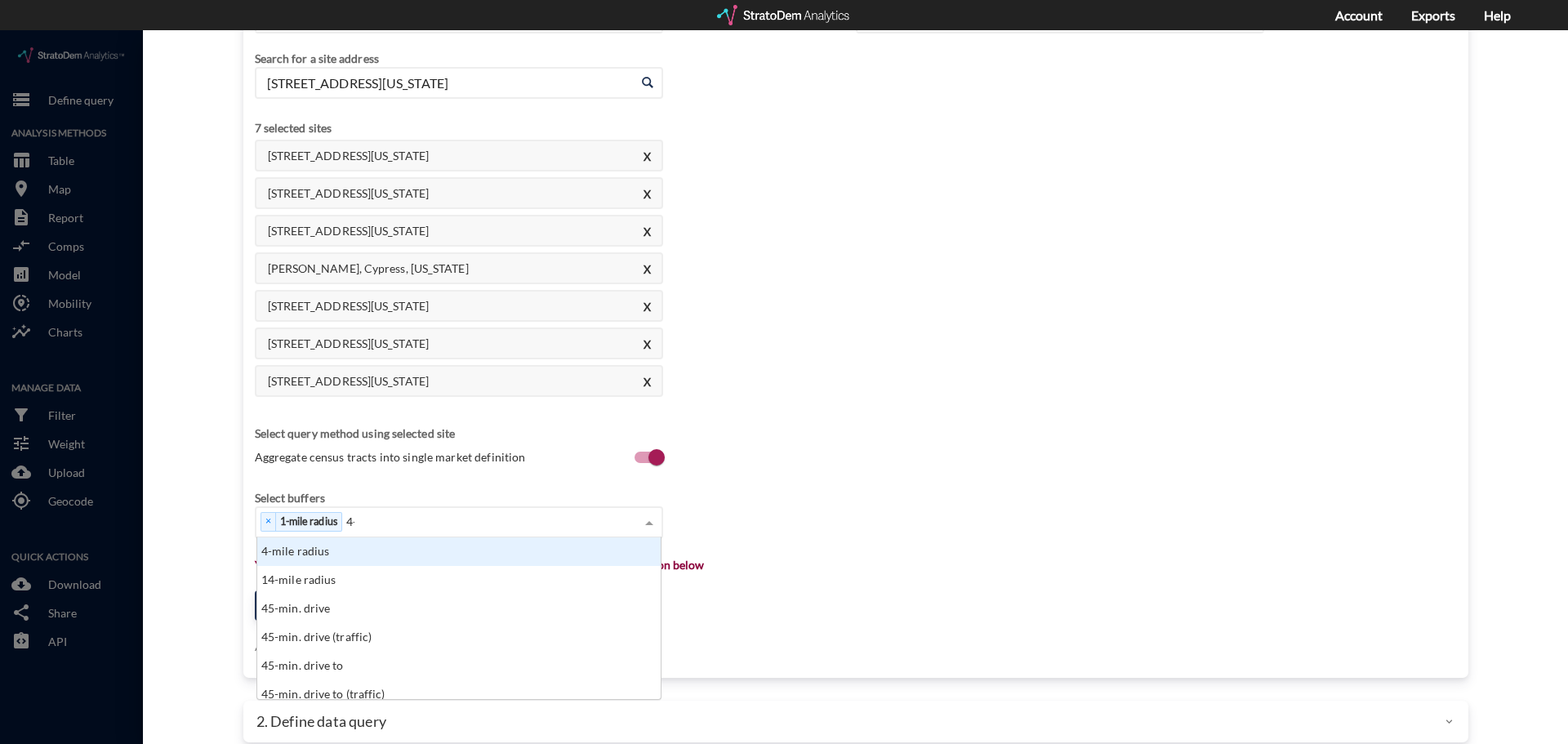
scroll to position [45, 393]
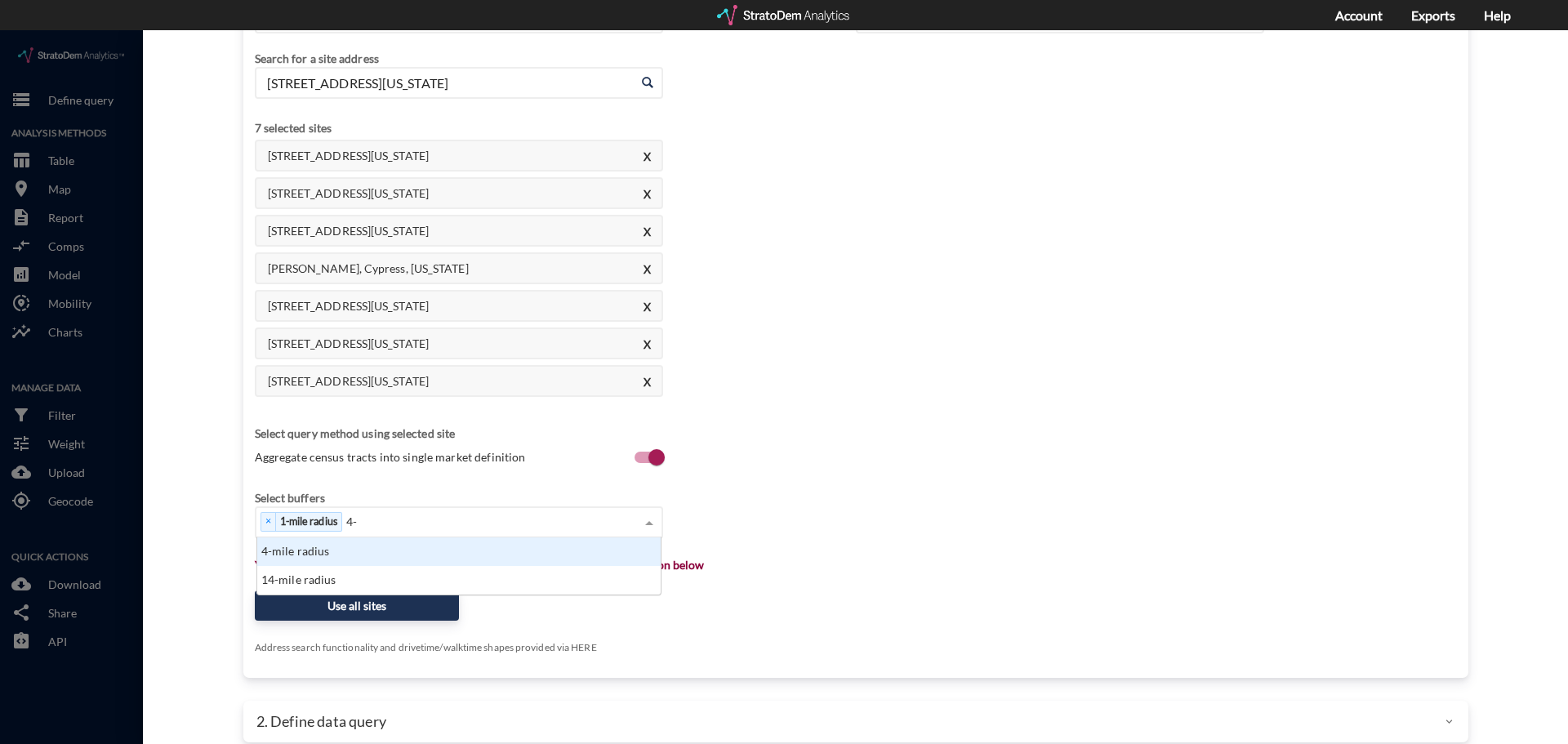
type input "4"
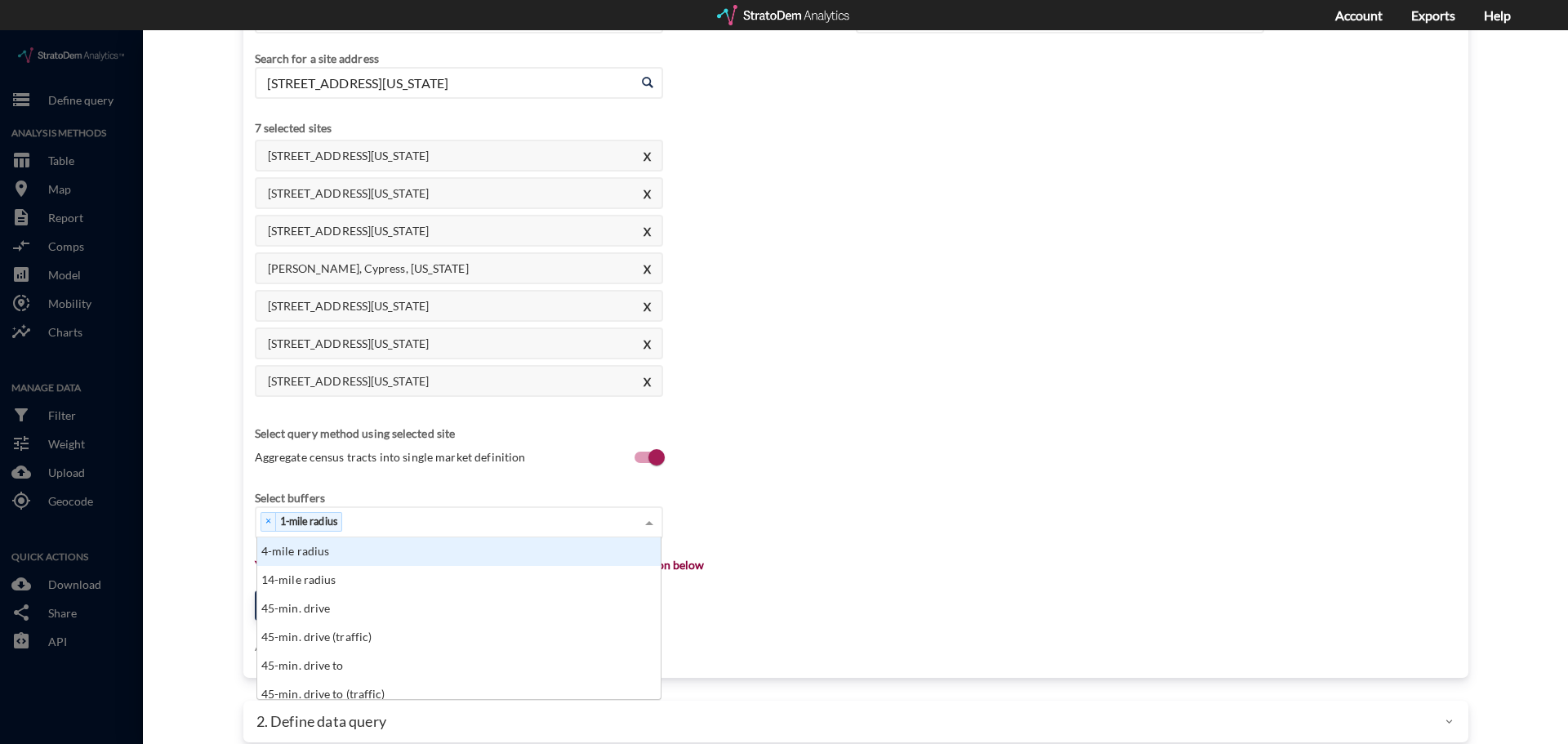
scroll to position [13, 11]
type input "3-"
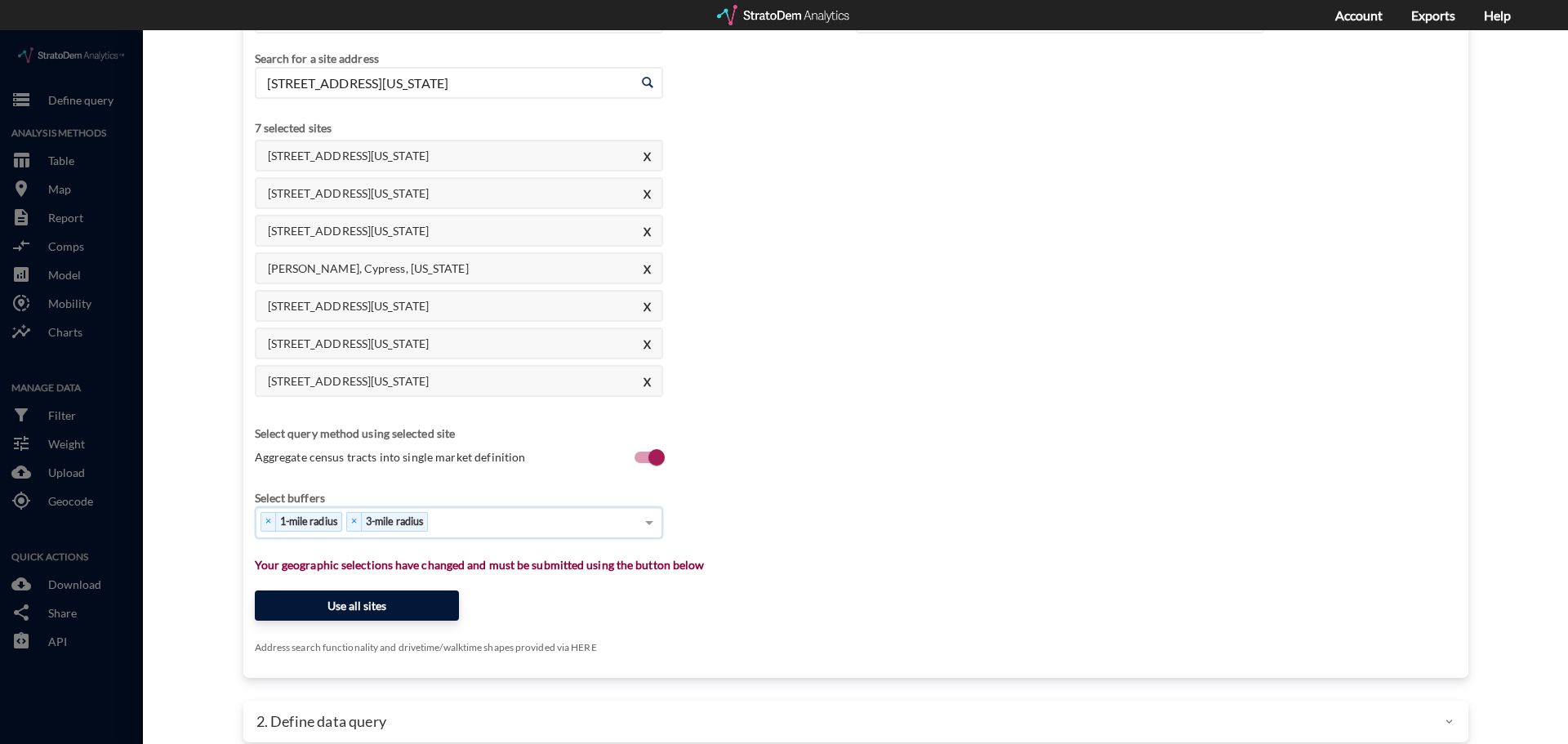
click button "Use all sites"
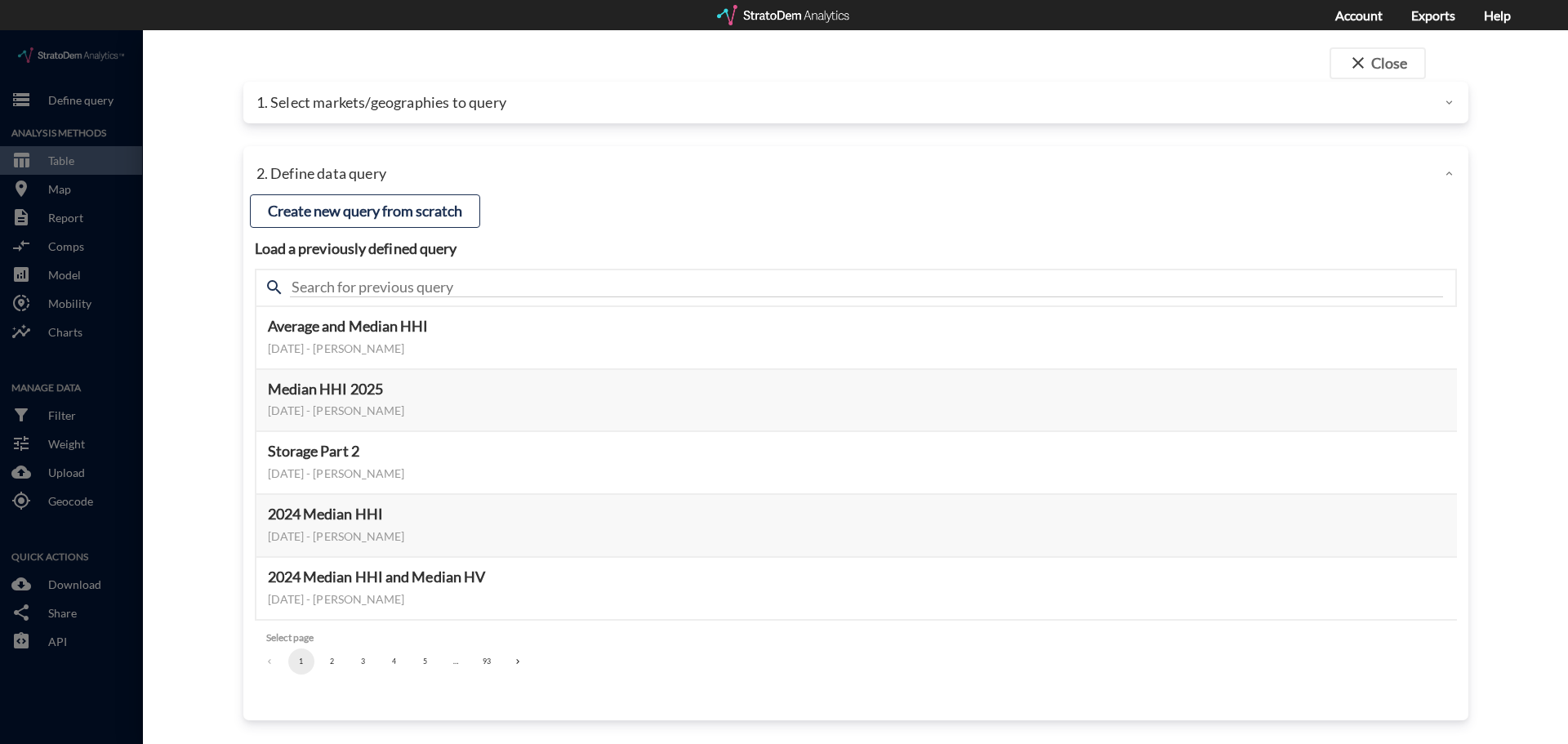
scroll to position [0, 0]
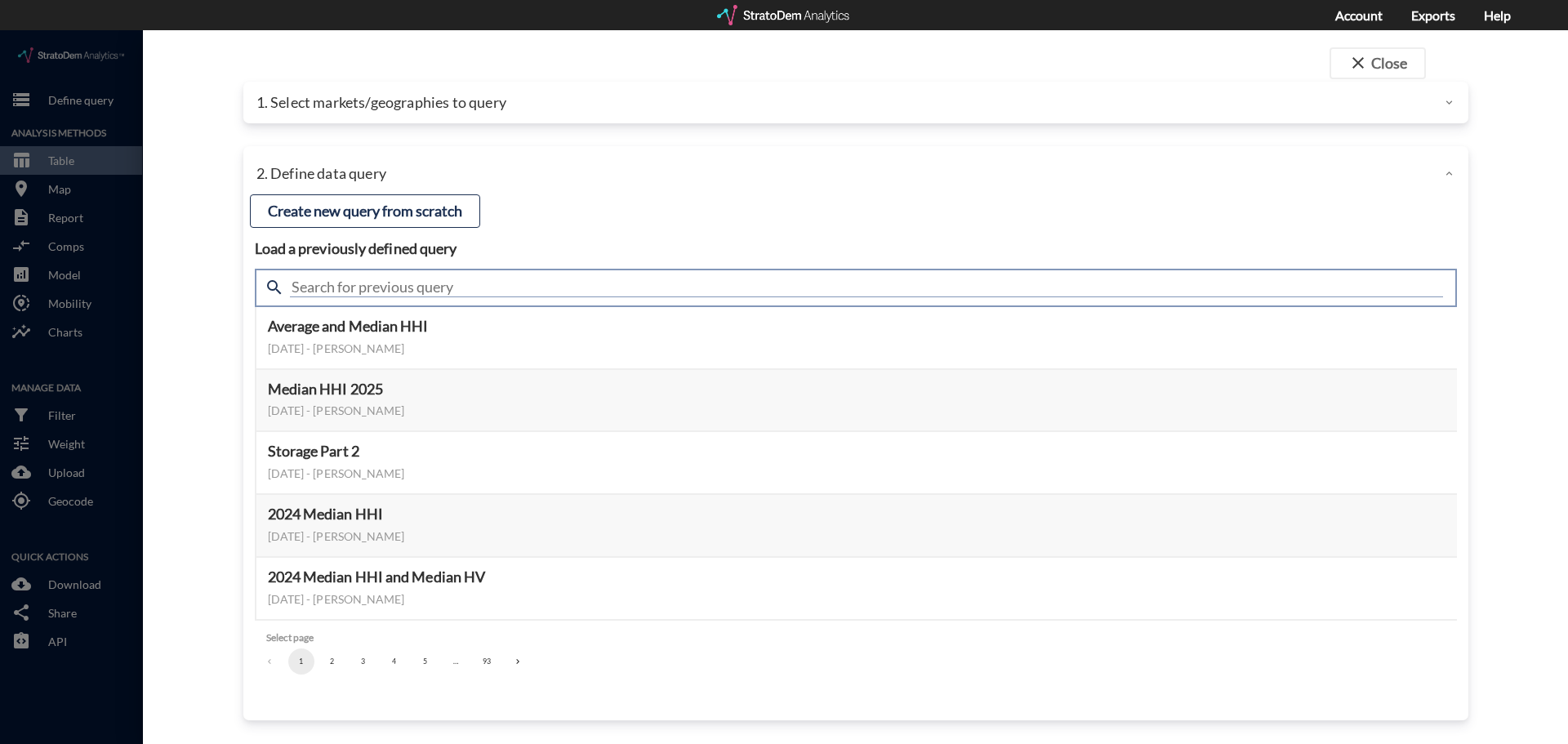
click input "text"
type input "summary"
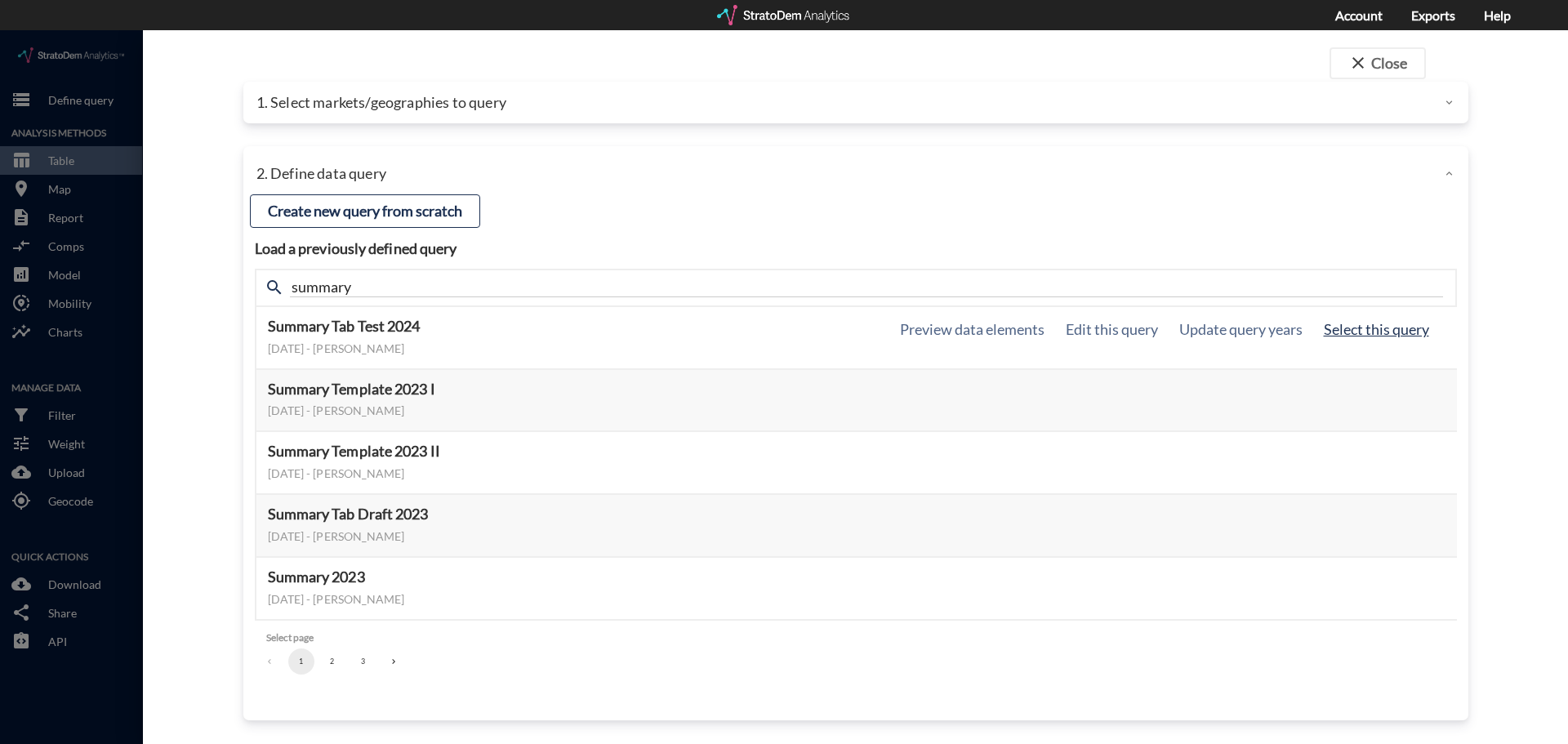
click button "Select this query"
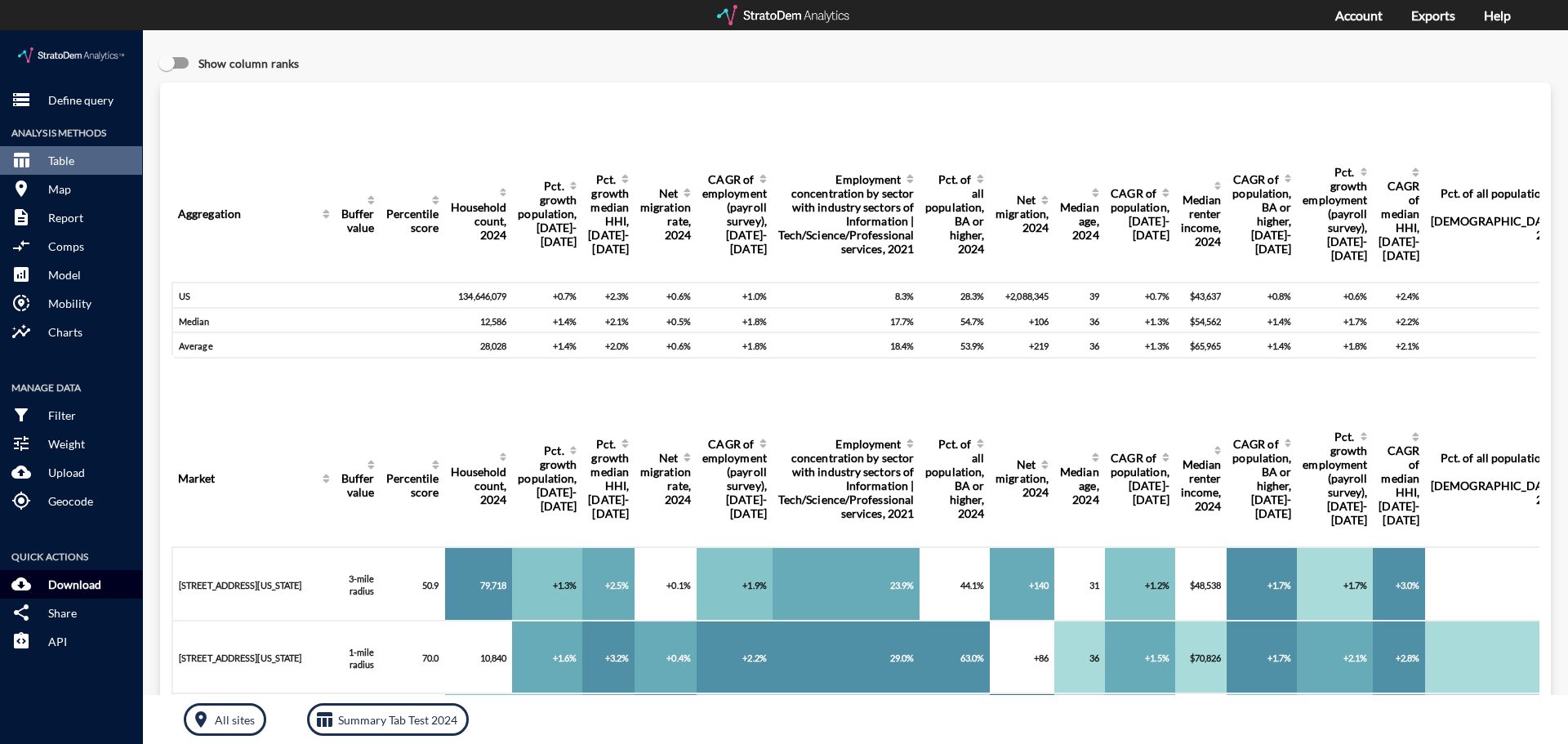
click p "Download"
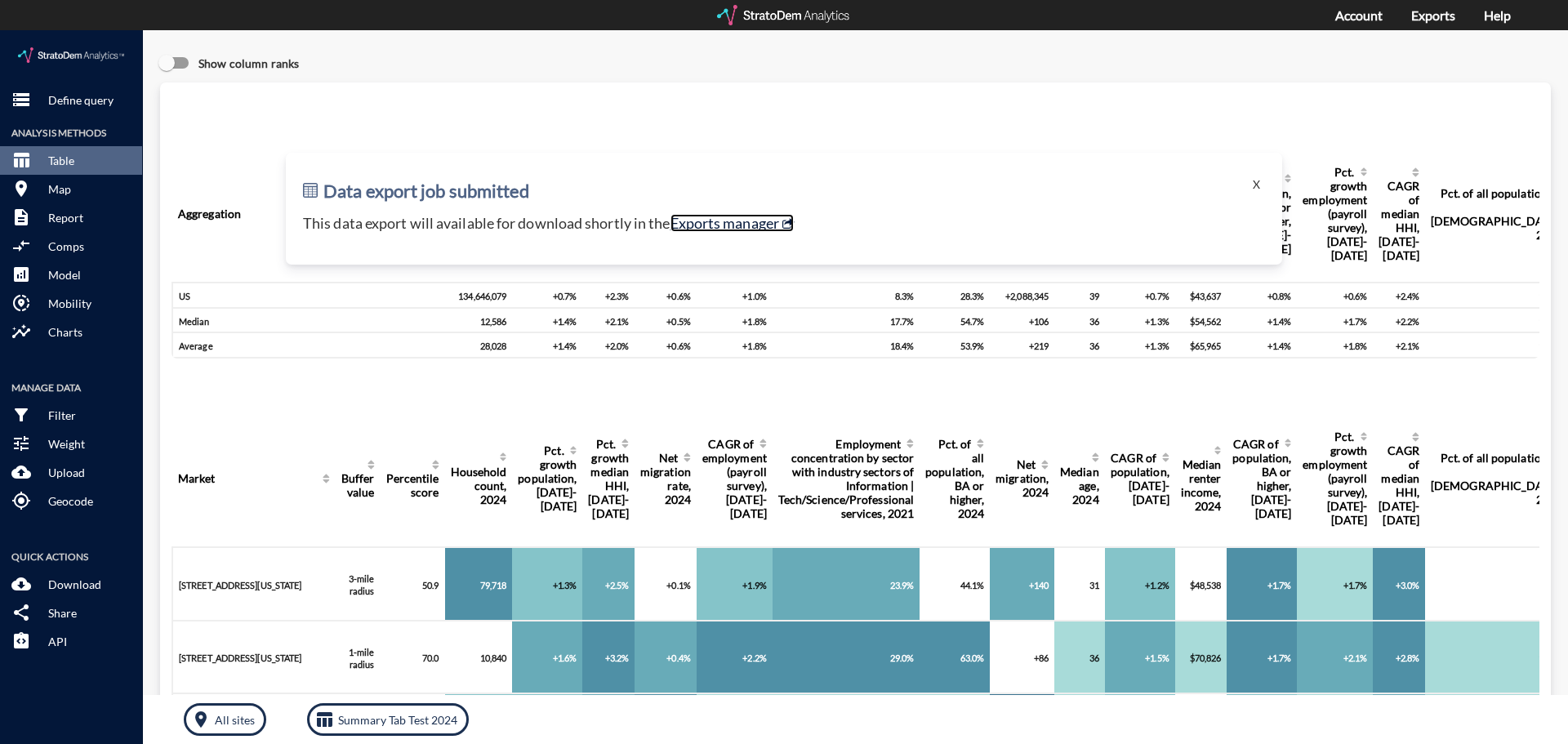
click link "Exports manager"
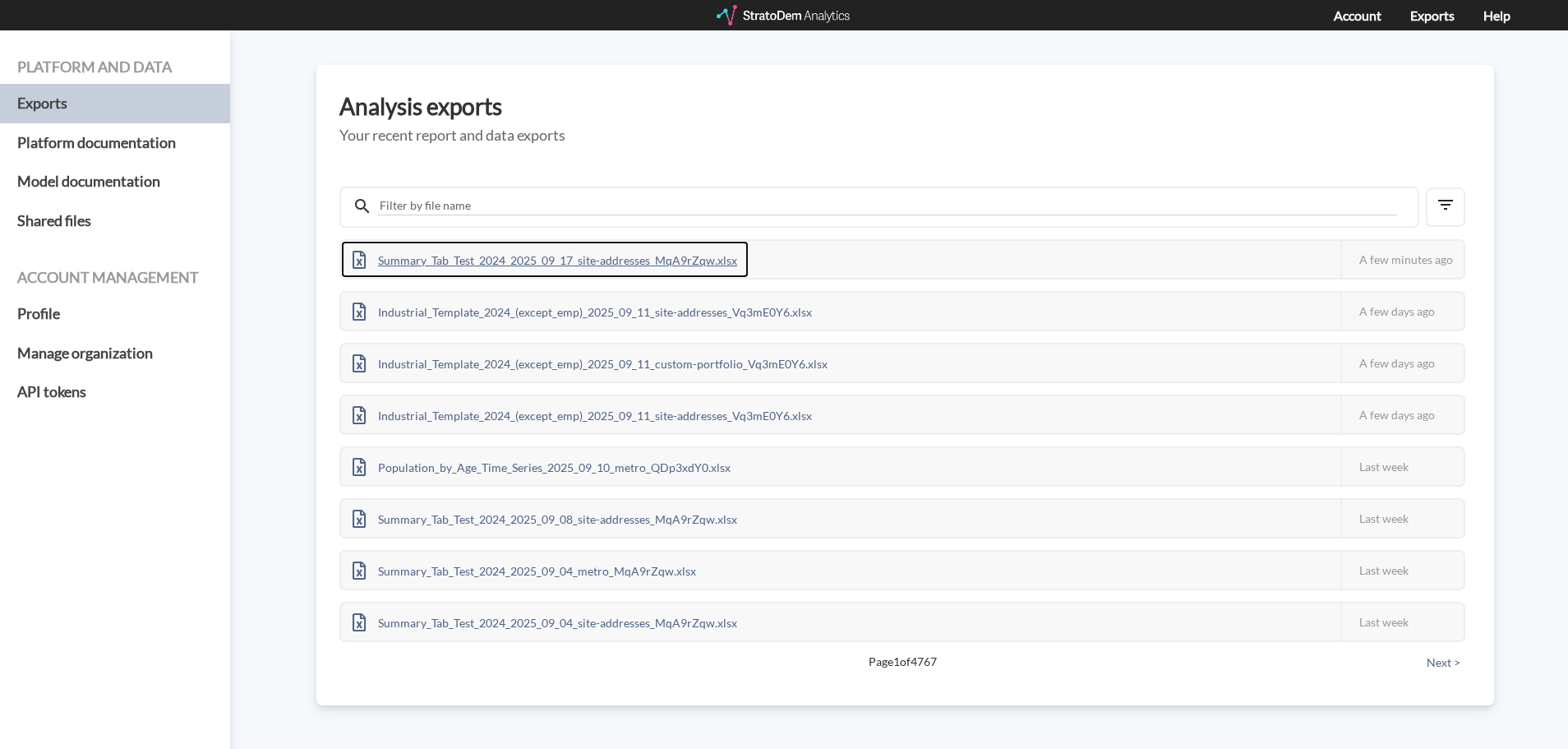
click at [580, 255] on div "Summary_Tab_Test_2024_2025_09_17_site-addresses_MqA9rZqw.xlsx" at bounding box center [544, 259] width 407 height 37
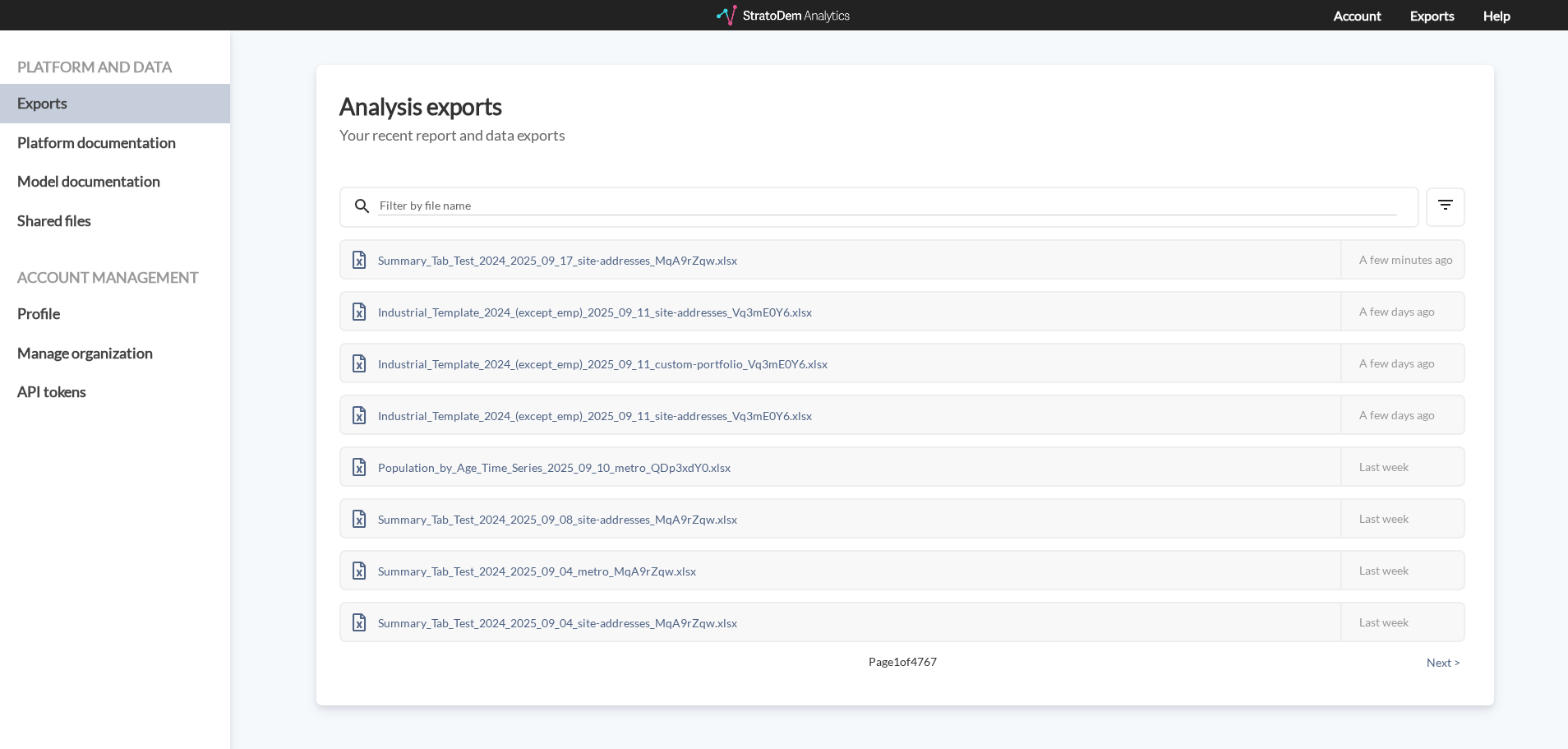
click at [319, 311] on div "Analysis exports Your recent report and data exports Summary_Tab_Test_2024_2025…" at bounding box center [905, 385] width 1178 height 640
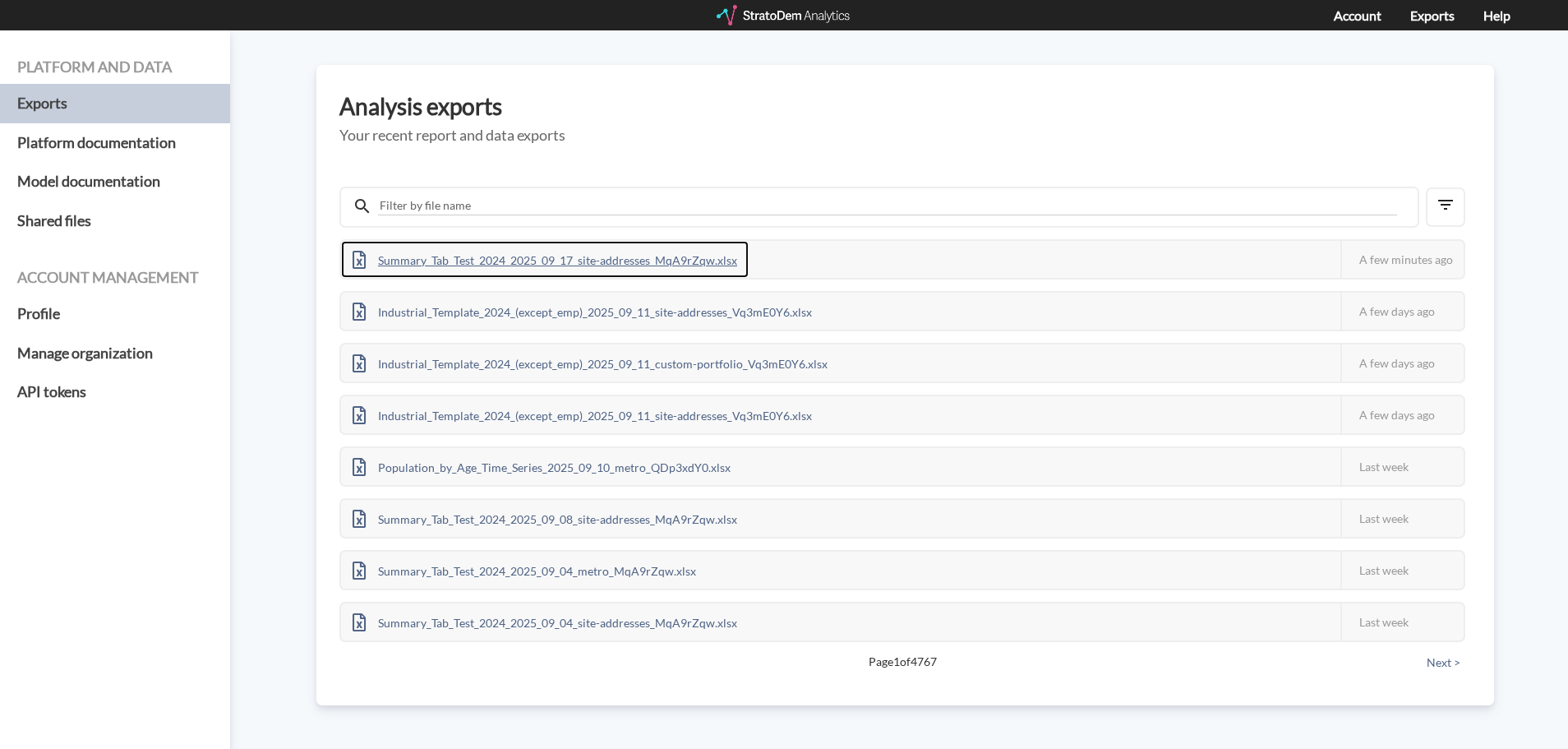
click at [508, 263] on div "Summary_Tab_Test_2024_2025_09_17_site-addresses_MqA9rZqw.xlsx" at bounding box center [544, 259] width 407 height 37
